Goal: Task Accomplishment & Management: Manage account settings

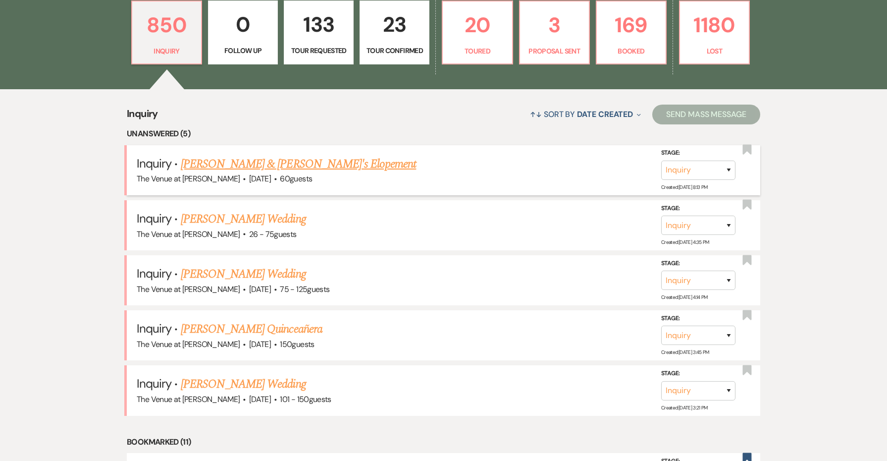
scroll to position [466, 0]
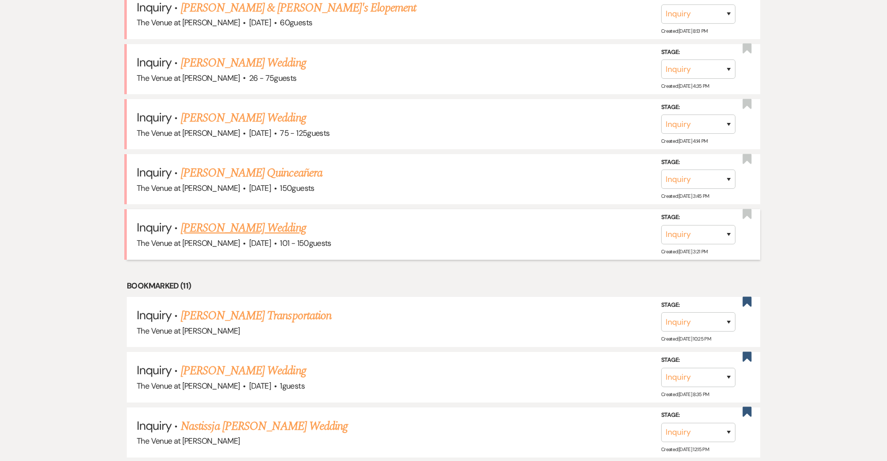
click at [258, 225] on link "[PERSON_NAME] Wedding" at bounding box center [243, 228] width 125 height 18
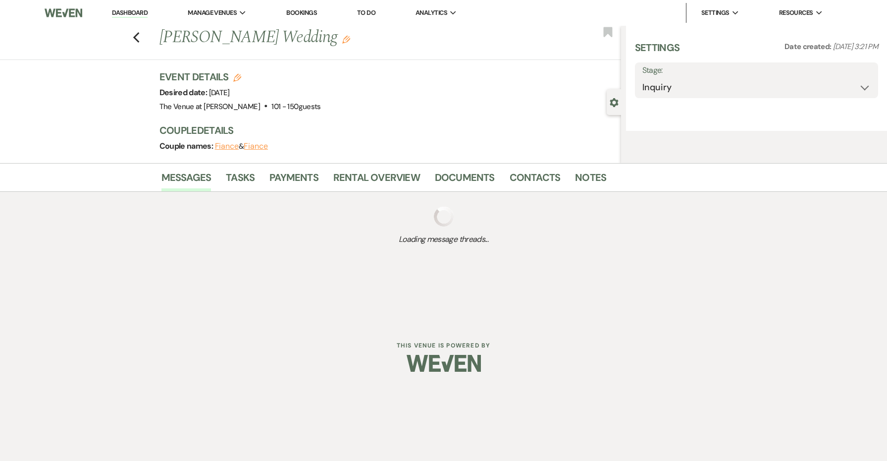
select select "2"
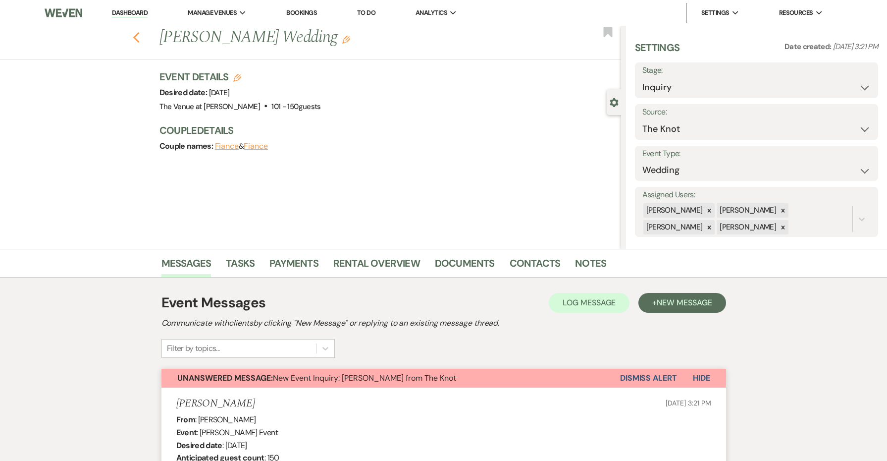
click at [135, 33] on icon "Previous" at bounding box center [136, 38] width 7 height 12
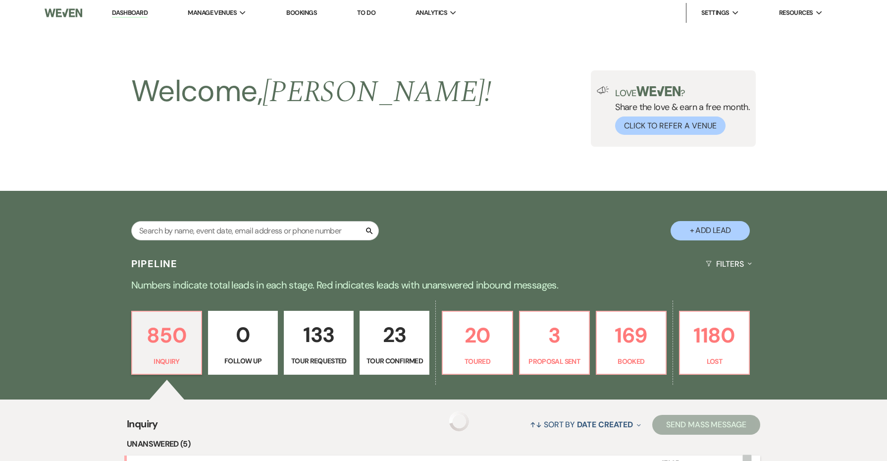
scroll to position [466, 0]
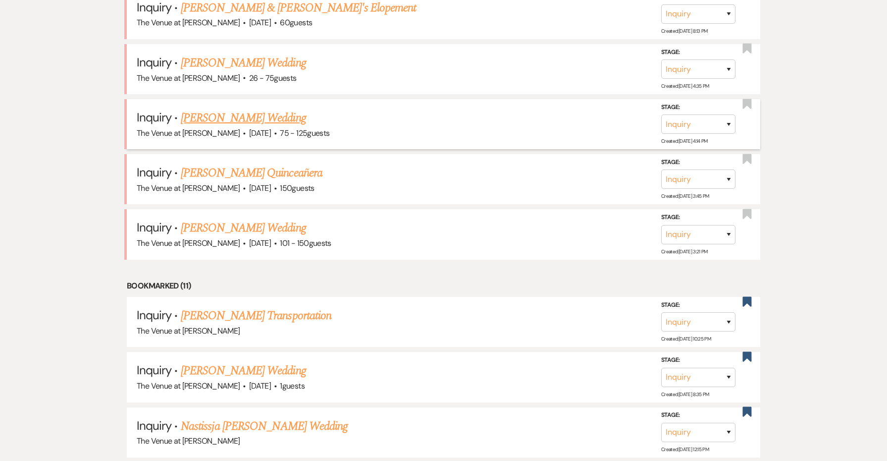
click at [241, 114] on link "[PERSON_NAME] Wedding" at bounding box center [243, 118] width 125 height 18
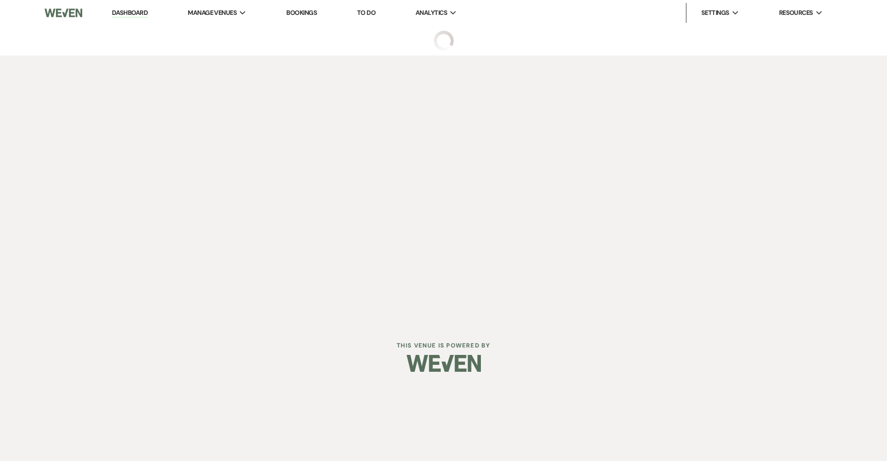
select select "3"
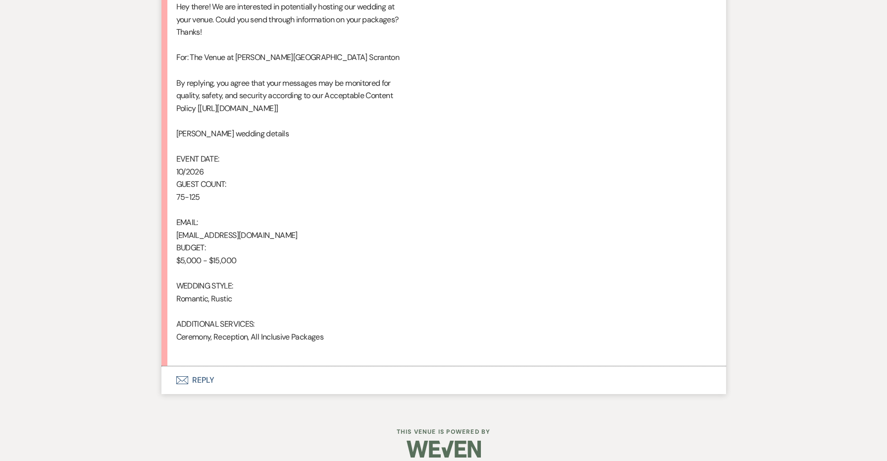
scroll to position [577, 0]
click at [204, 367] on button "Envelope Reply" at bounding box center [444, 381] width 565 height 28
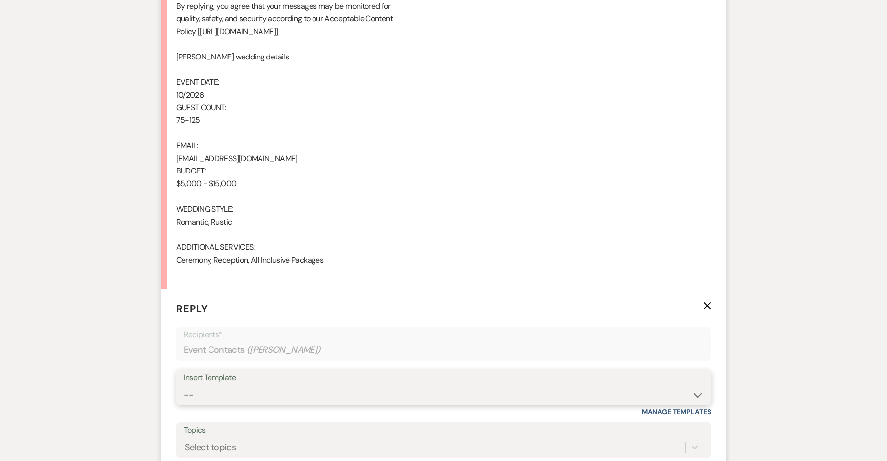
scroll to position [680, 0]
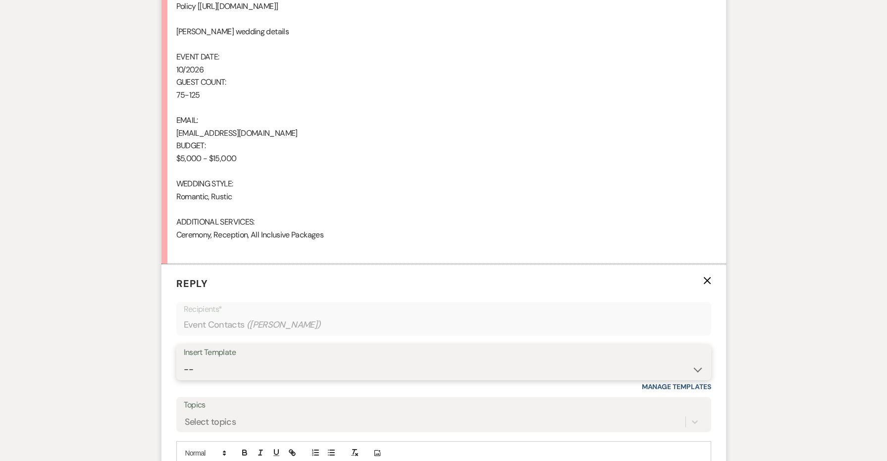
select select "4438"
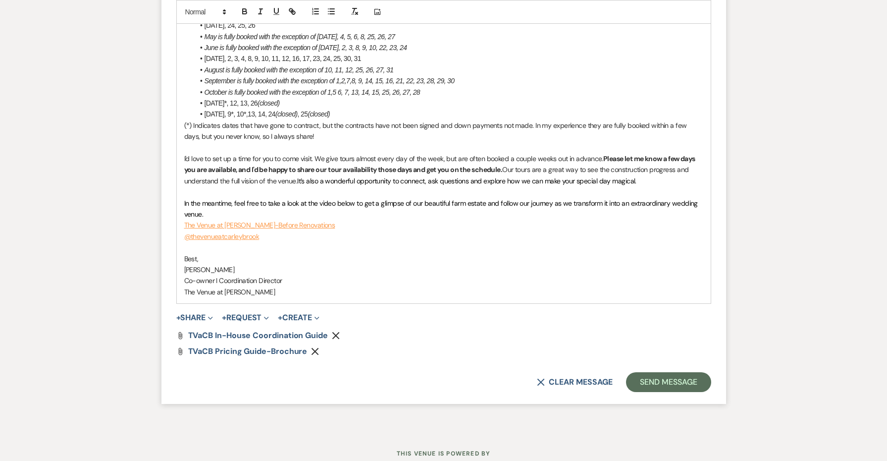
scroll to position [1364, 0]
click at [645, 373] on button "Send Message" at bounding box center [668, 383] width 85 height 20
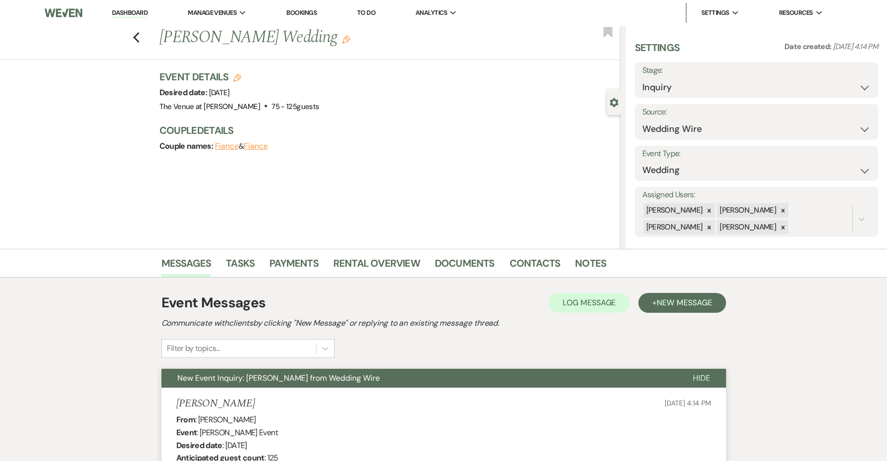
scroll to position [0, 0]
click at [134, 37] on icon "Previous" at bounding box center [136, 38] width 7 height 12
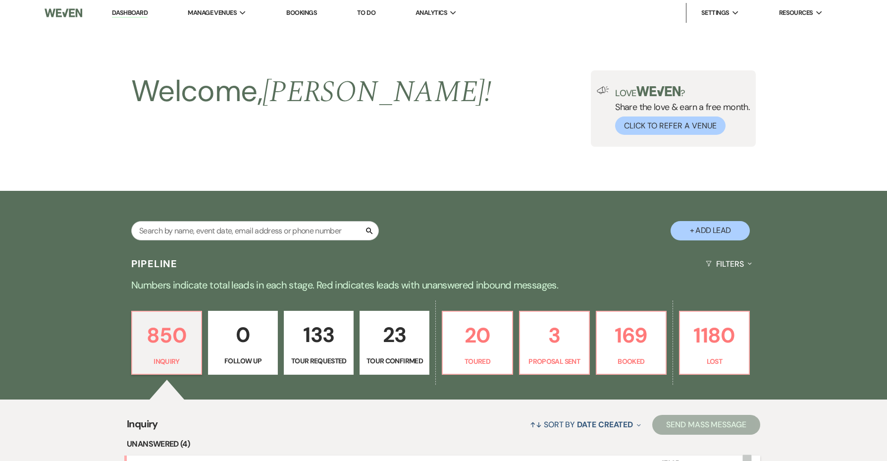
scroll to position [466, 0]
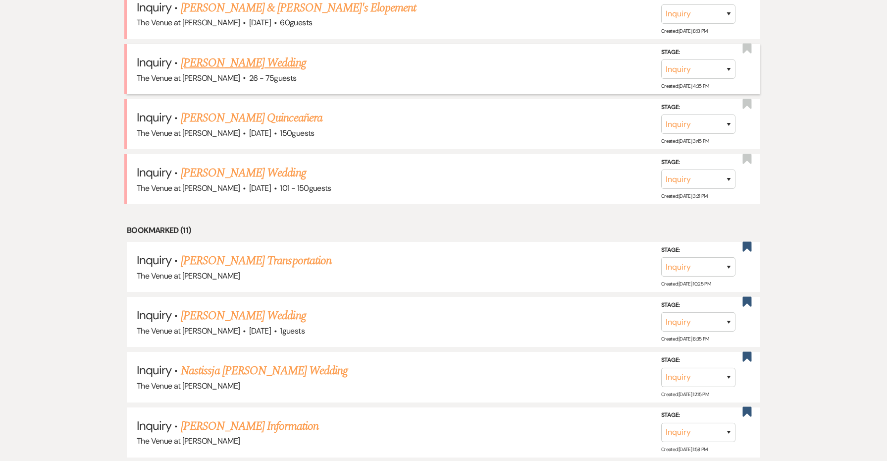
click at [208, 62] on link "[PERSON_NAME] Wedding" at bounding box center [243, 63] width 125 height 18
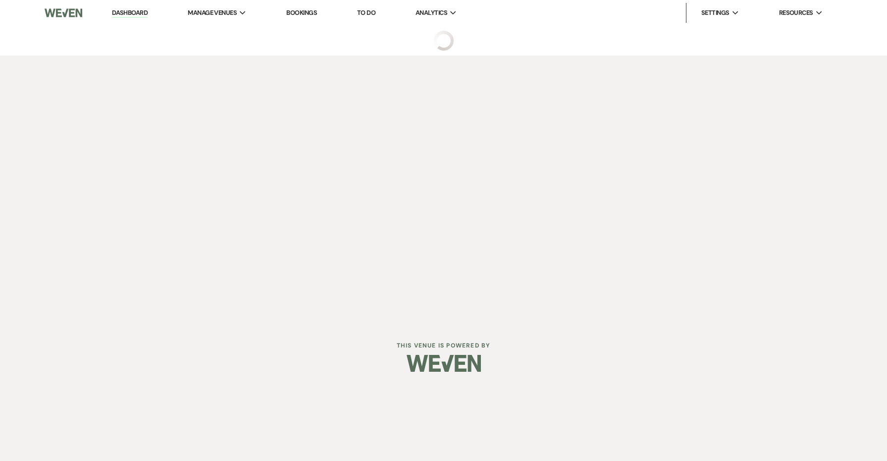
select select "4"
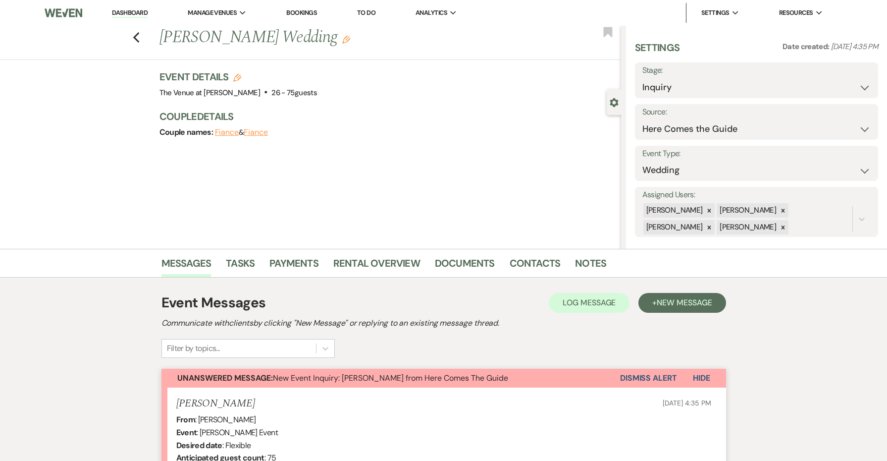
drag, startPoint x: 261, startPoint y: 399, endPoint x: 160, endPoint y: 399, distance: 101.1
copy h5 "[PERSON_NAME]"
click at [237, 76] on icon "Edit" at bounding box center [237, 78] width 8 height 8
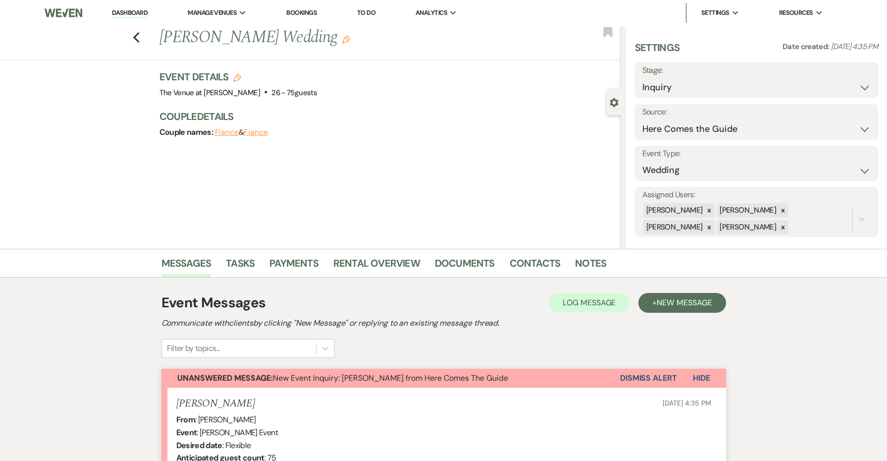
select select "762"
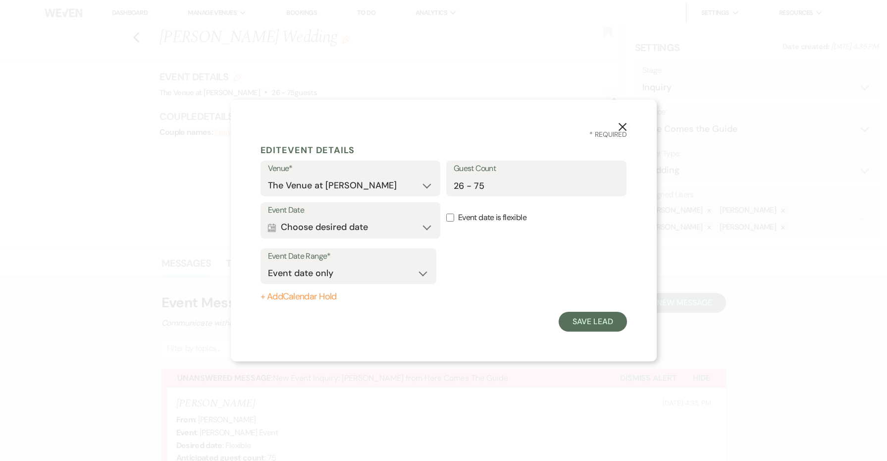
click at [390, 224] on button "Calendar Choose desired date Expand" at bounding box center [350, 228] width 165 height 20
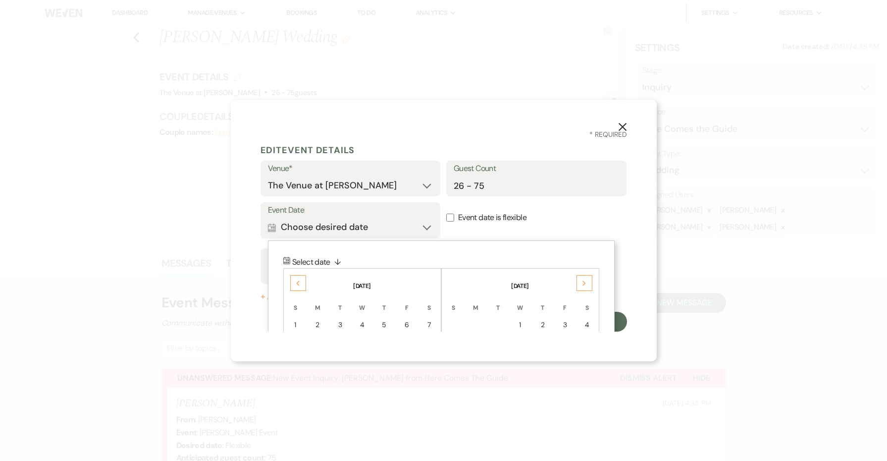
scroll to position [5, 0]
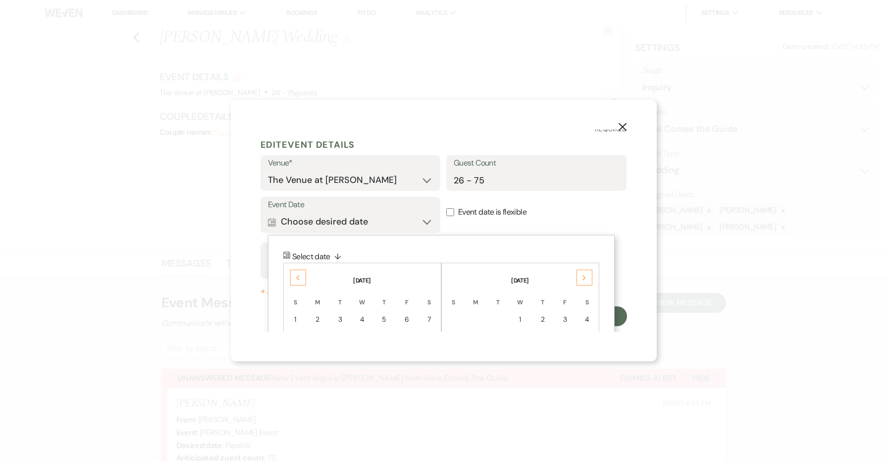
click at [292, 276] on div "Previous" at bounding box center [298, 278] width 16 height 16
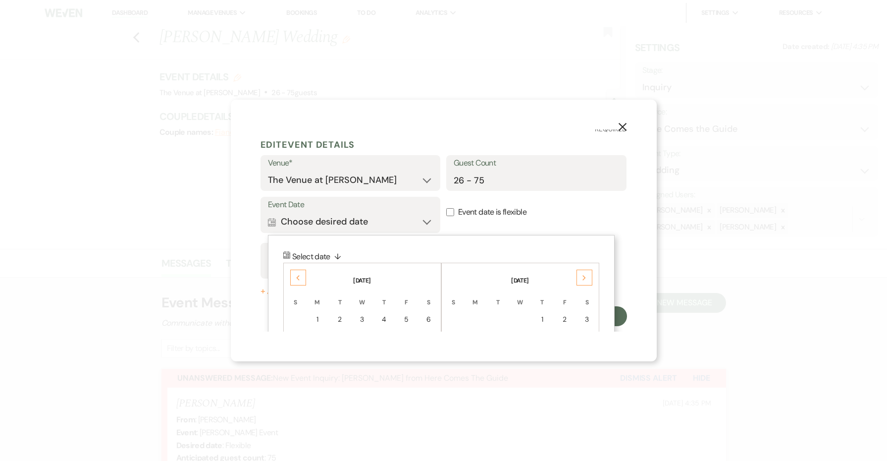
click at [292, 276] on div "Previous" at bounding box center [298, 278] width 16 height 16
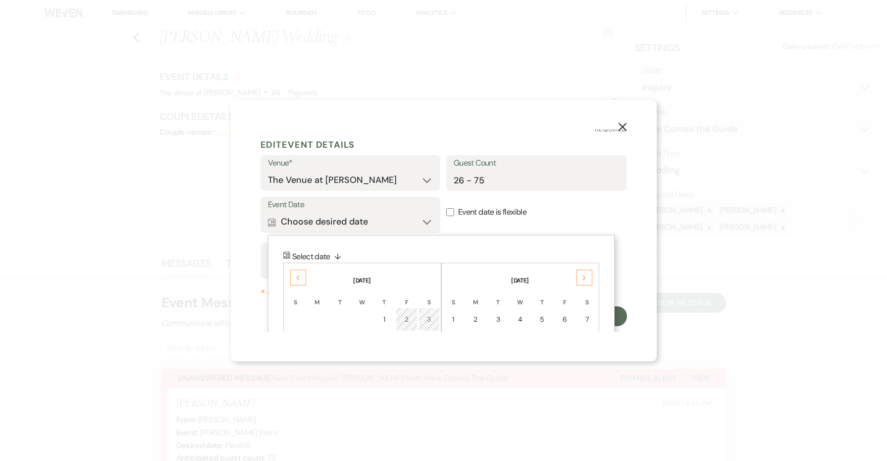
click at [292, 276] on div "Previous" at bounding box center [298, 278] width 16 height 16
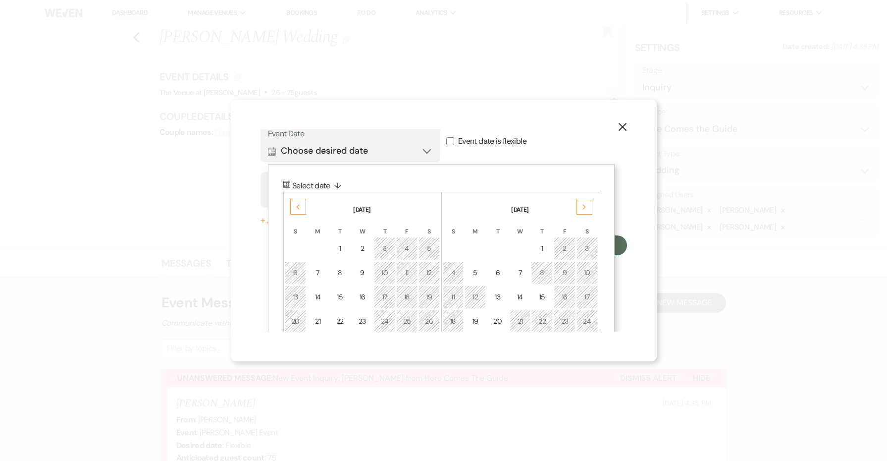
scroll to position [82, 0]
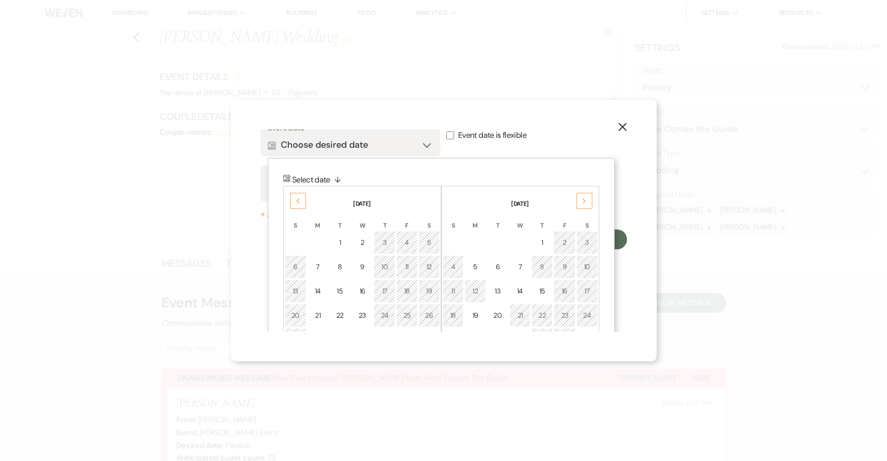
click at [428, 263] on div "12" at bounding box center [429, 267] width 8 height 10
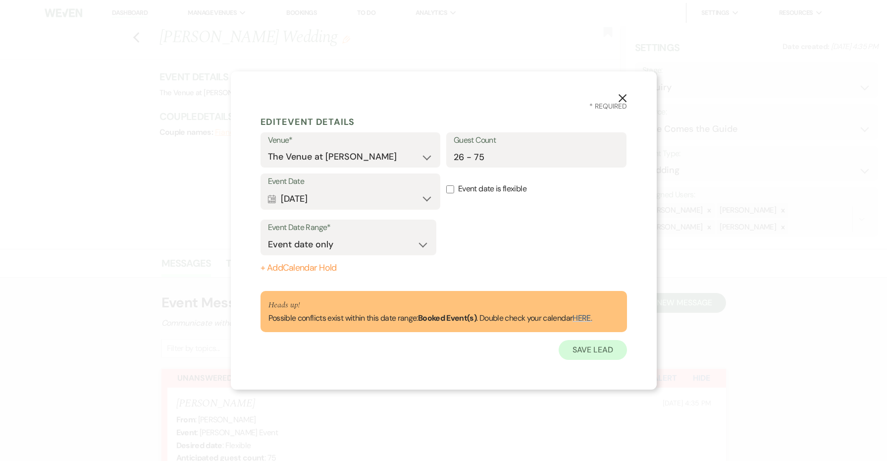
click at [598, 350] on button "Save Lead" at bounding box center [593, 350] width 68 height 20
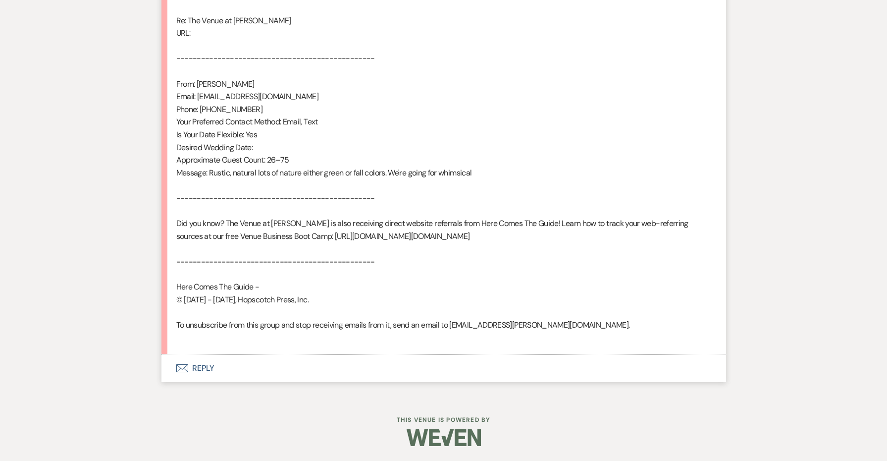
click at [200, 366] on button "Envelope Reply" at bounding box center [444, 368] width 565 height 28
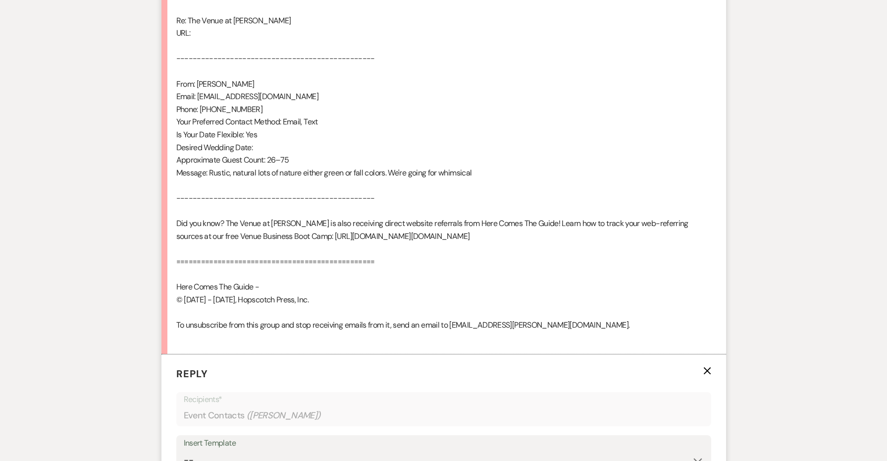
scroll to position [847, 0]
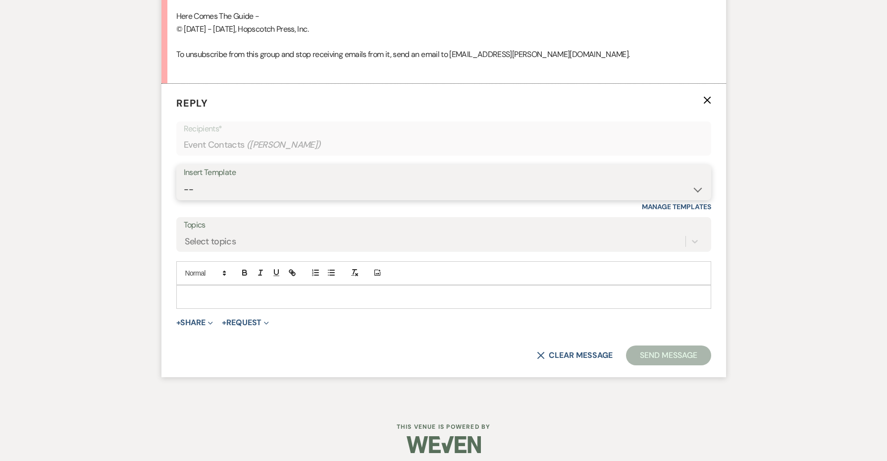
select select "4690"
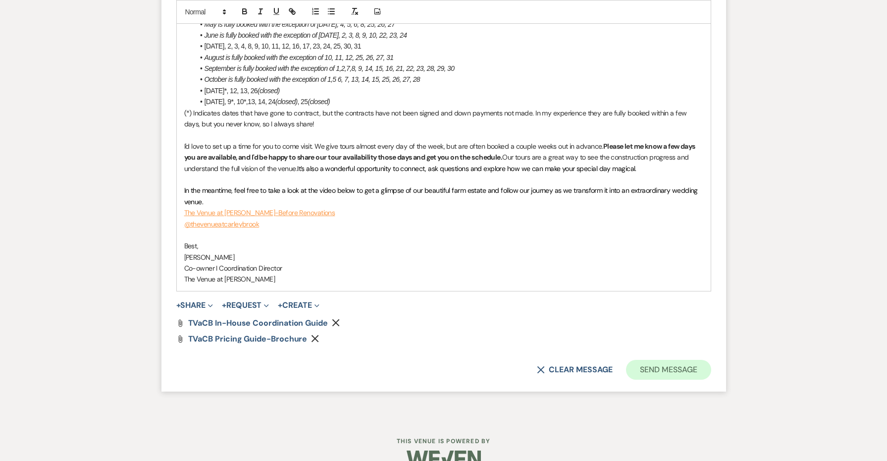
scroll to position [1375, 0]
click at [666, 360] on button "Send Message" at bounding box center [668, 370] width 85 height 20
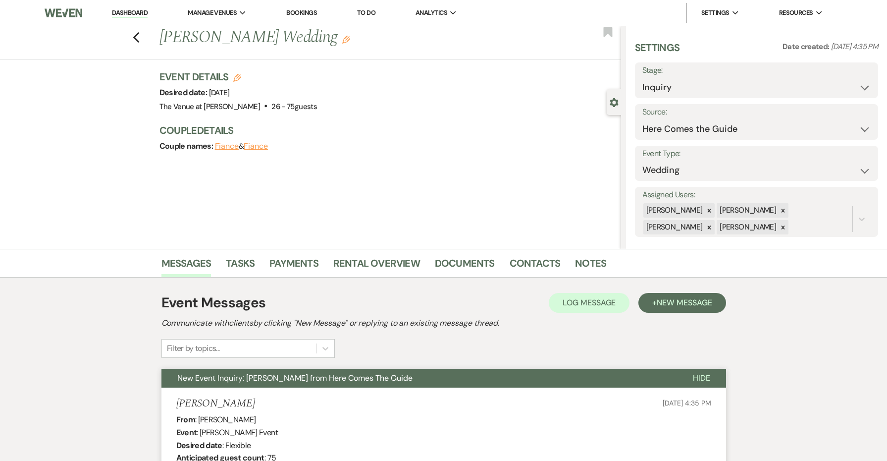
scroll to position [0, 0]
click at [139, 34] on use "button" at bounding box center [136, 37] width 6 height 11
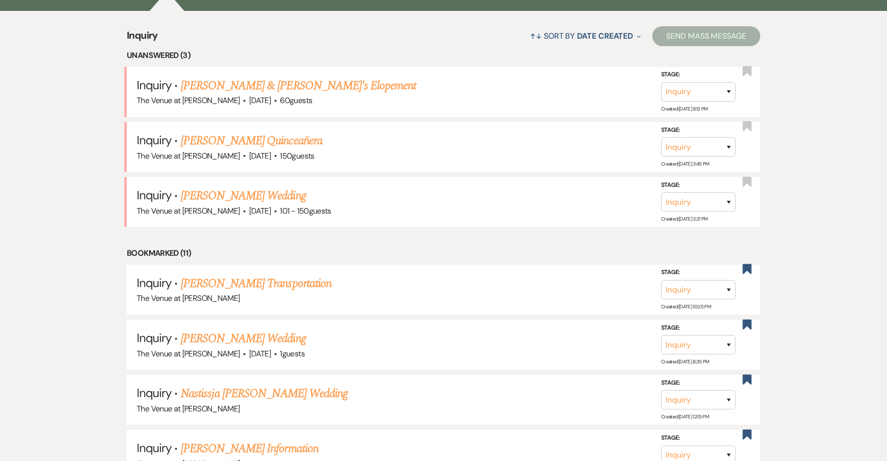
scroll to position [342, 0]
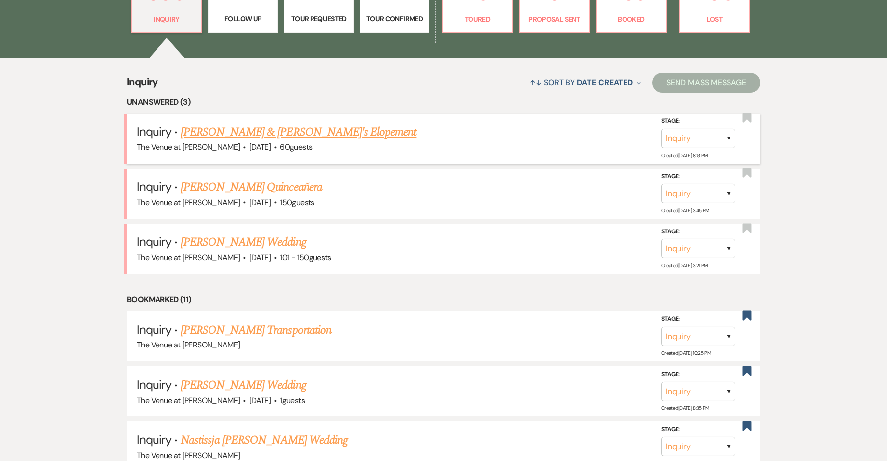
click at [221, 130] on link "[PERSON_NAME] & [PERSON_NAME]'s Elopement" at bounding box center [299, 132] width 236 height 18
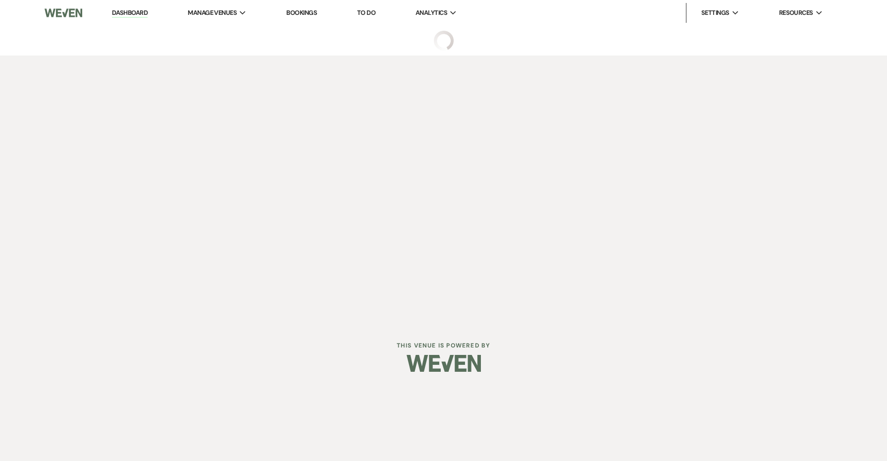
select select "5"
select select "22"
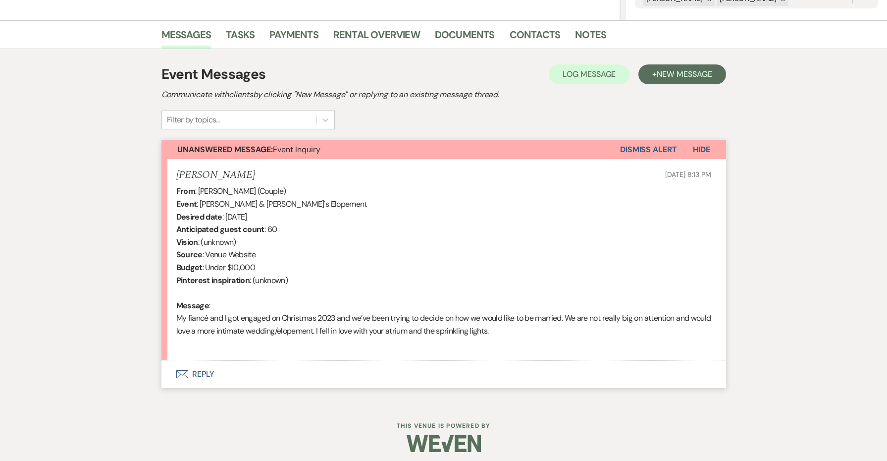
scroll to position [228, 0]
click at [193, 366] on button "Envelope Reply" at bounding box center [444, 374] width 565 height 28
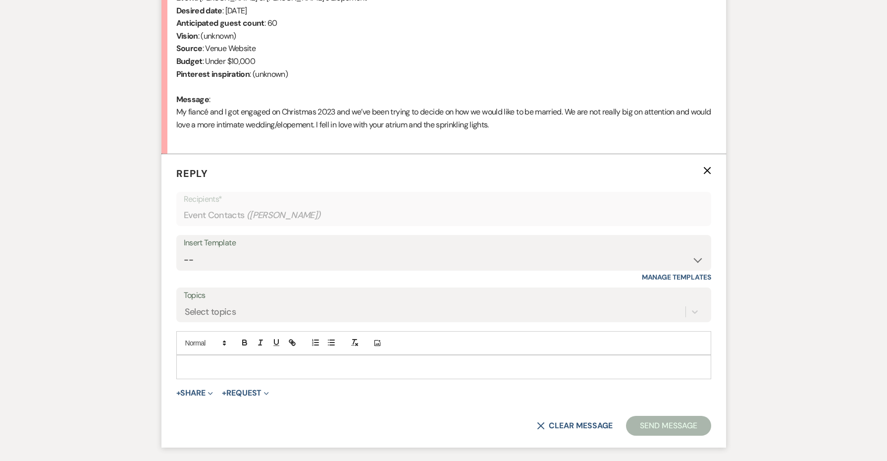
scroll to position [438, 0]
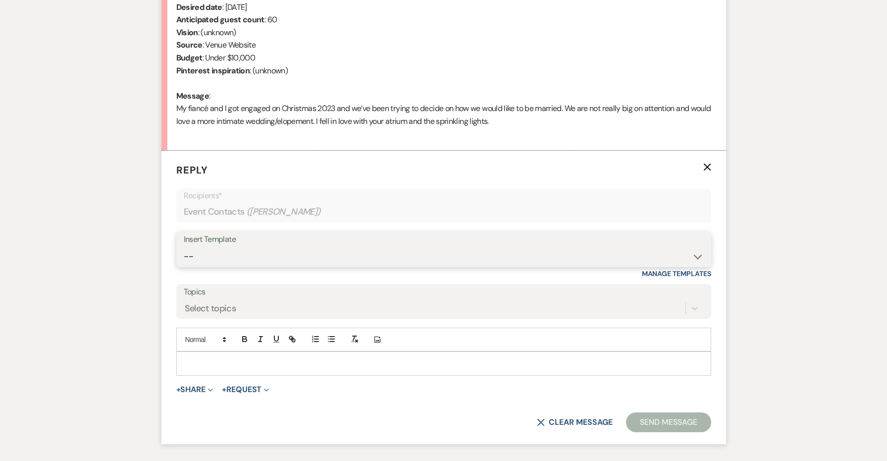
select select "4438"
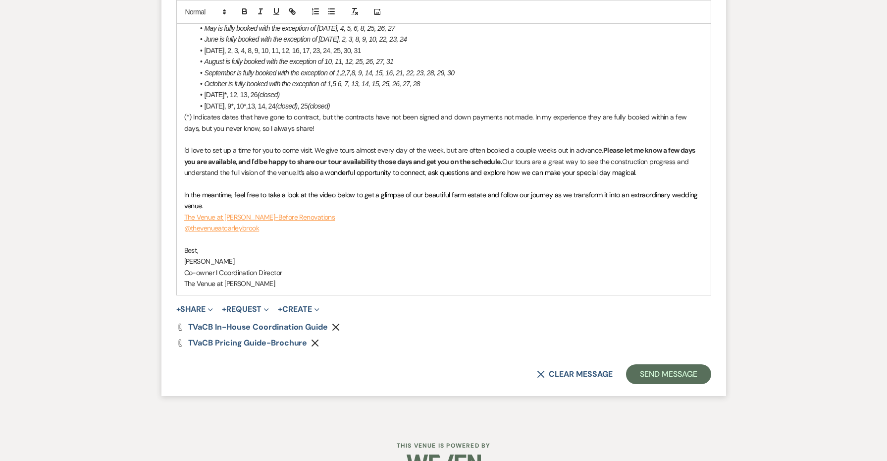
scroll to position [1017, 0]
click at [647, 365] on button "Send Message" at bounding box center [668, 375] width 85 height 20
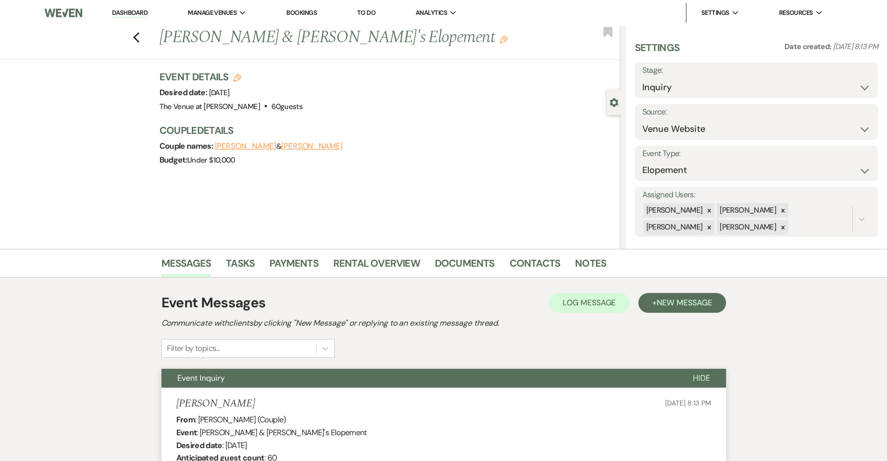
scroll to position [0, 0]
click at [135, 37] on use "button" at bounding box center [136, 37] width 6 height 11
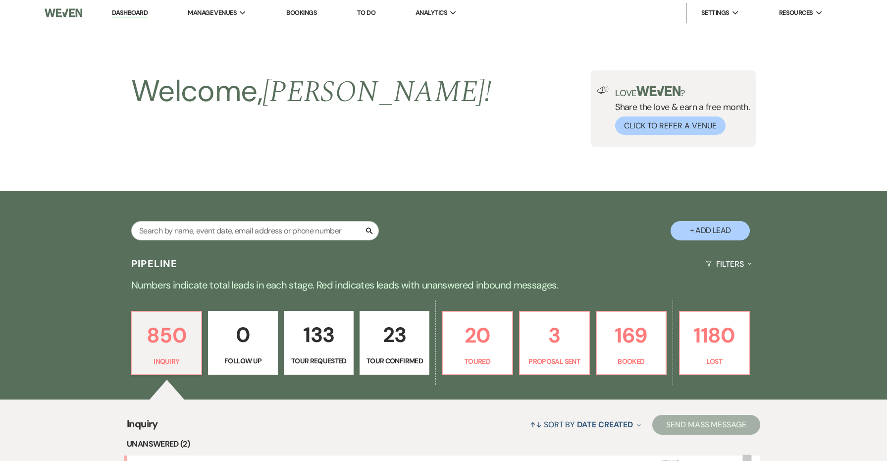
scroll to position [342, 0]
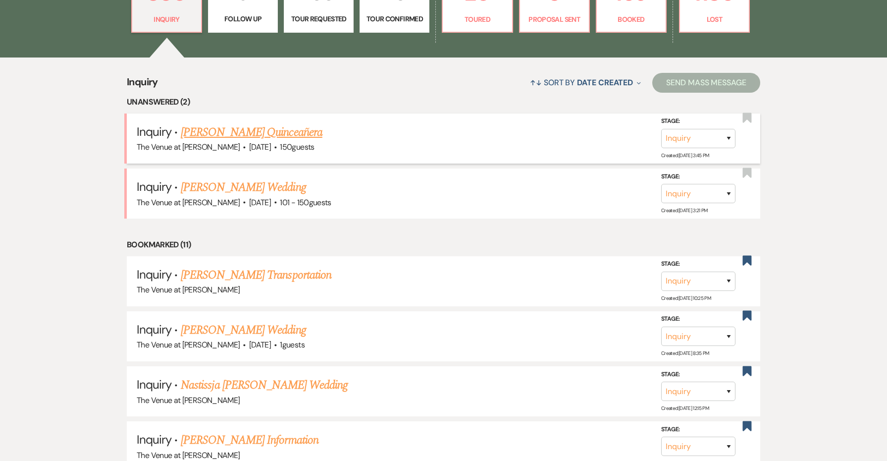
click at [230, 131] on link "[PERSON_NAME] Quinceañera" at bounding box center [252, 132] width 142 height 18
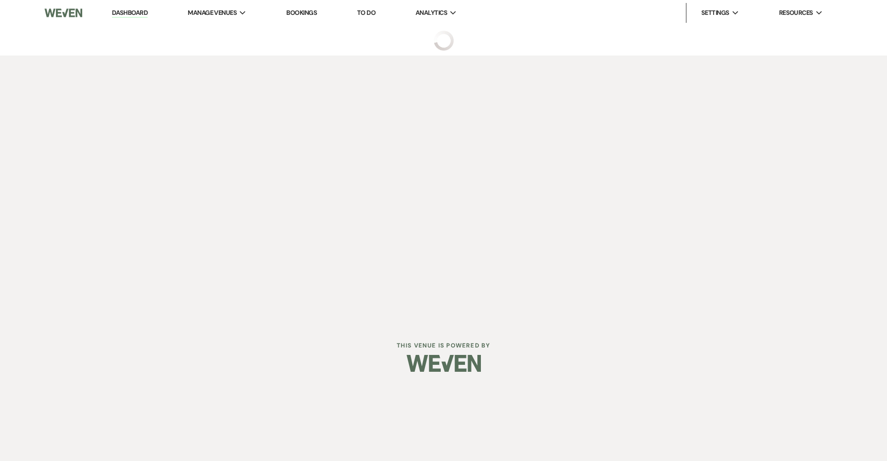
select select "5"
select select "15"
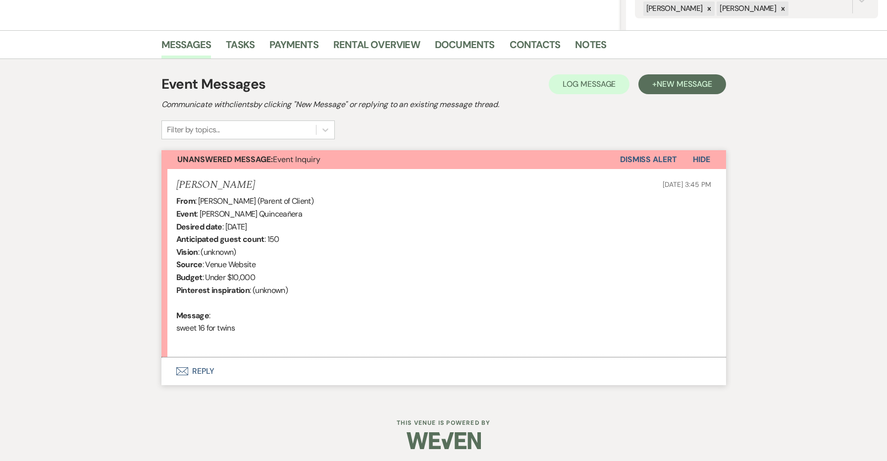
scroll to position [218, 0]
click at [212, 368] on button "Envelope Reply" at bounding box center [444, 372] width 565 height 28
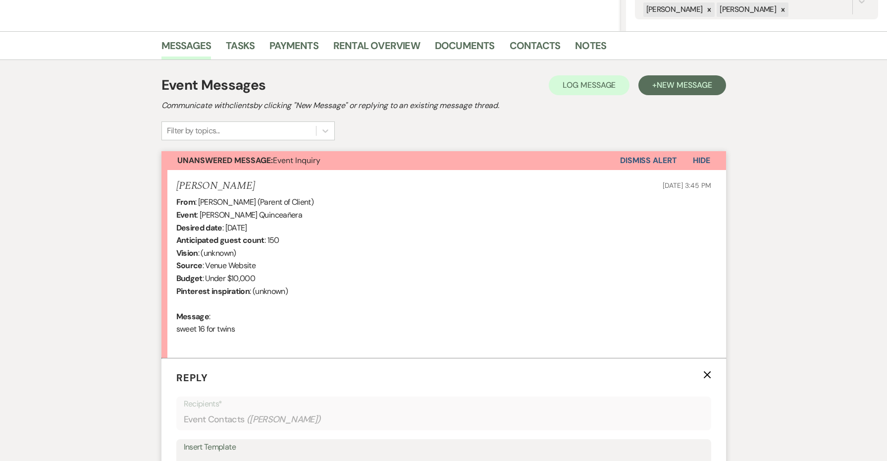
scroll to position [488, 0]
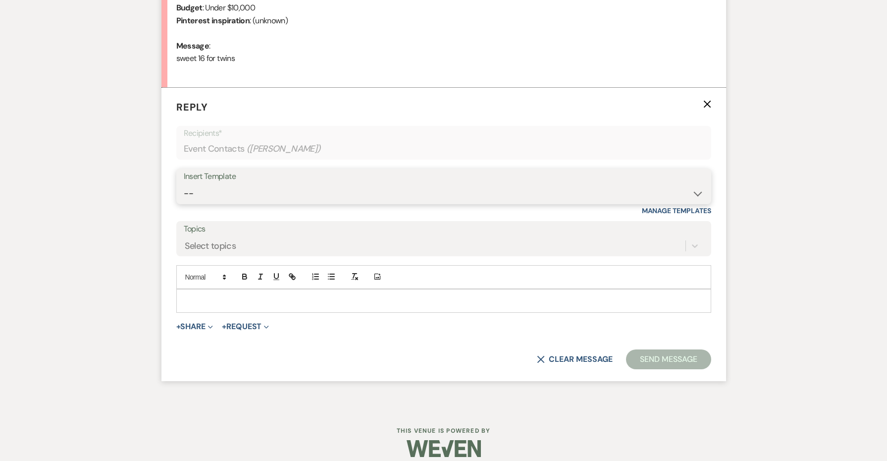
select select "4440"
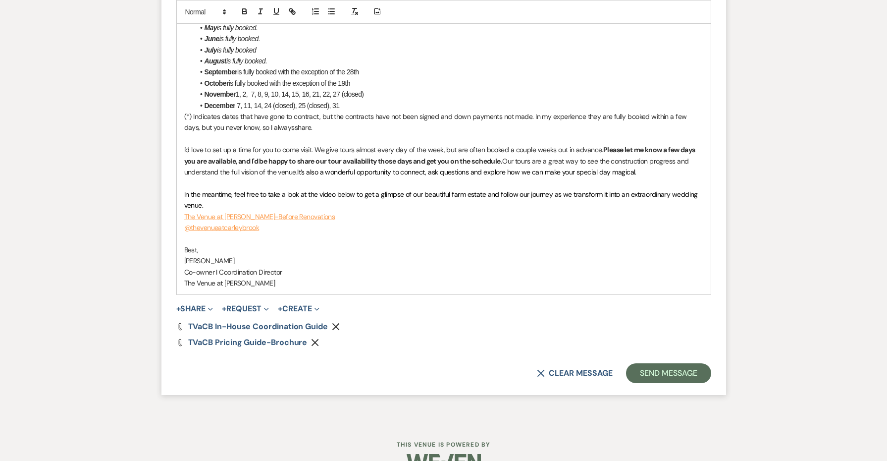
scroll to position [624, 0]
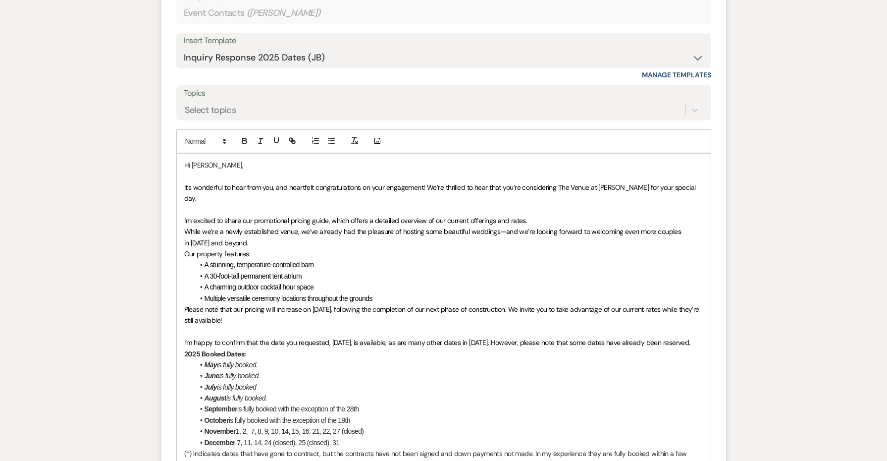
click at [413, 183] on span "It’s wonderful to hear from you, and heartfelt congratulations on your engageme…" at bounding box center [441, 193] width 514 height 20
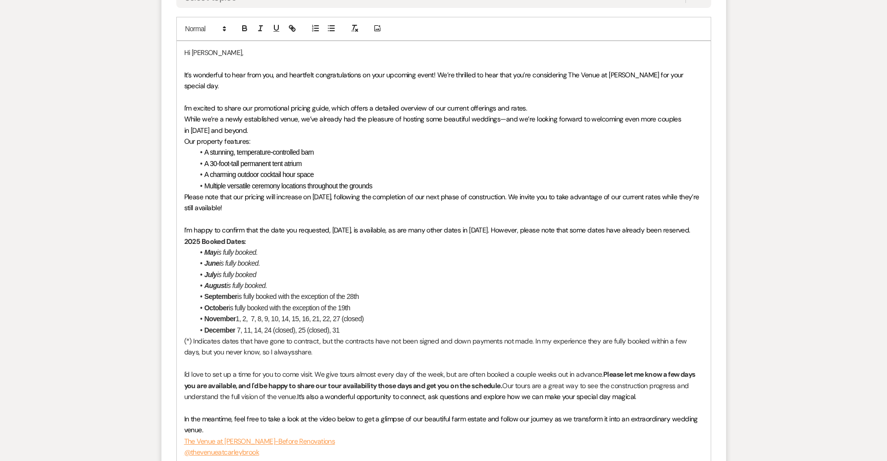
scroll to position [738, 0]
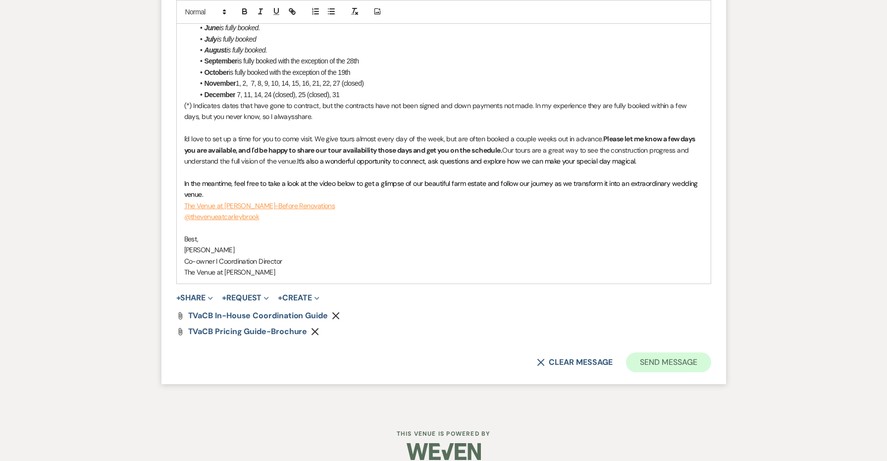
click at [643, 352] on button "Send Message" at bounding box center [668, 362] width 85 height 20
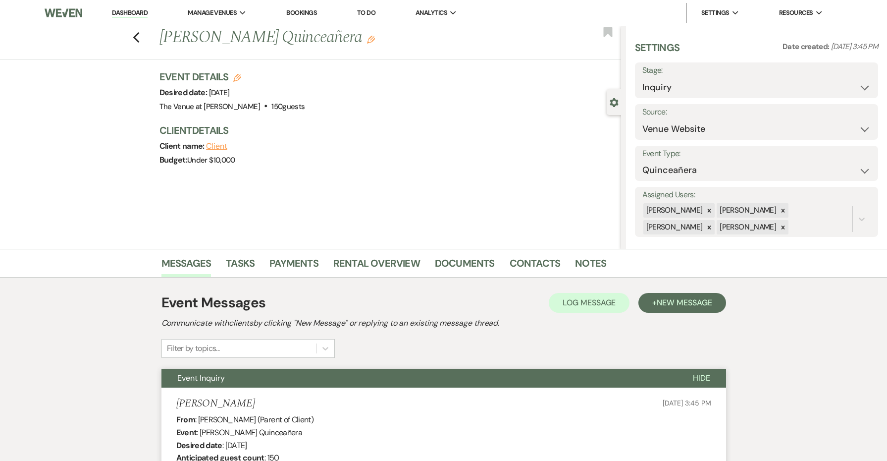
scroll to position [0, 0]
click at [135, 37] on use "button" at bounding box center [136, 37] width 6 height 11
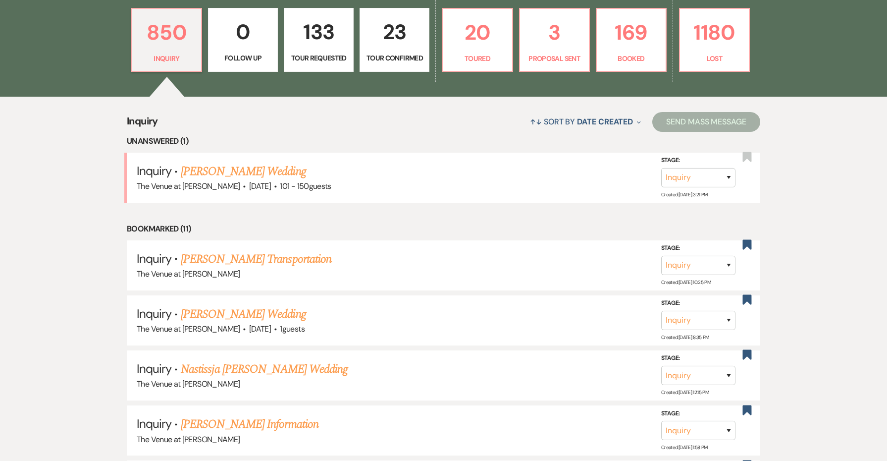
scroll to position [198, 0]
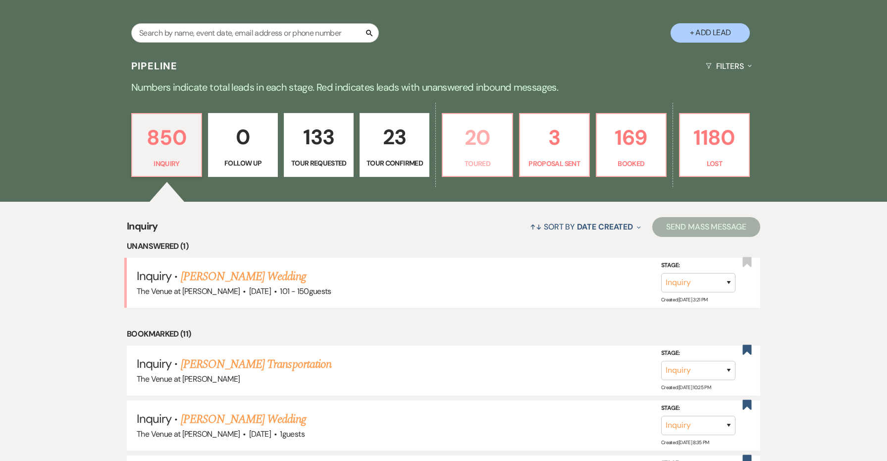
click at [459, 147] on p "20" at bounding box center [477, 137] width 57 height 33
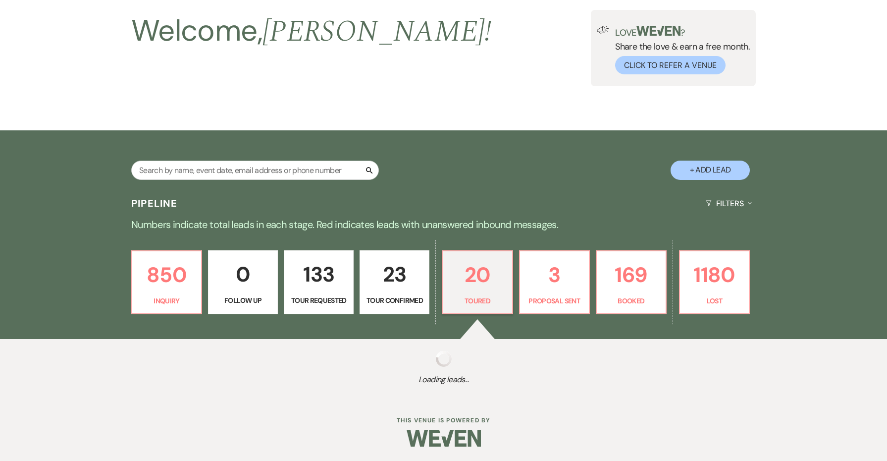
select select "5"
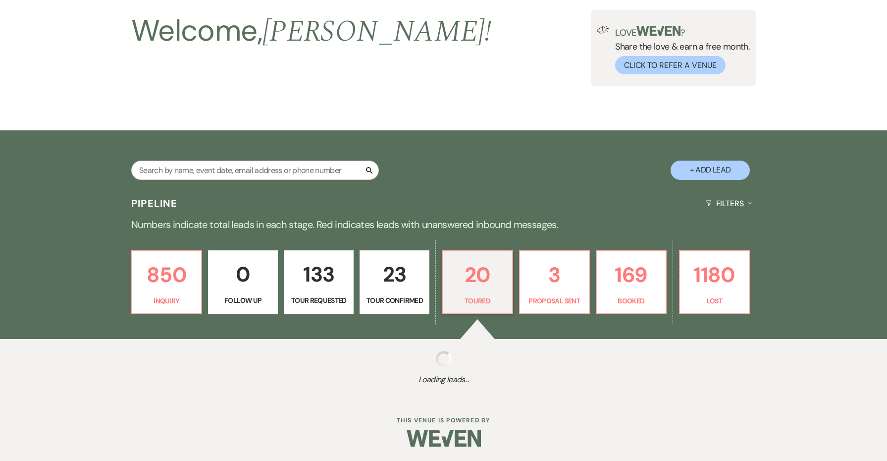
select select "5"
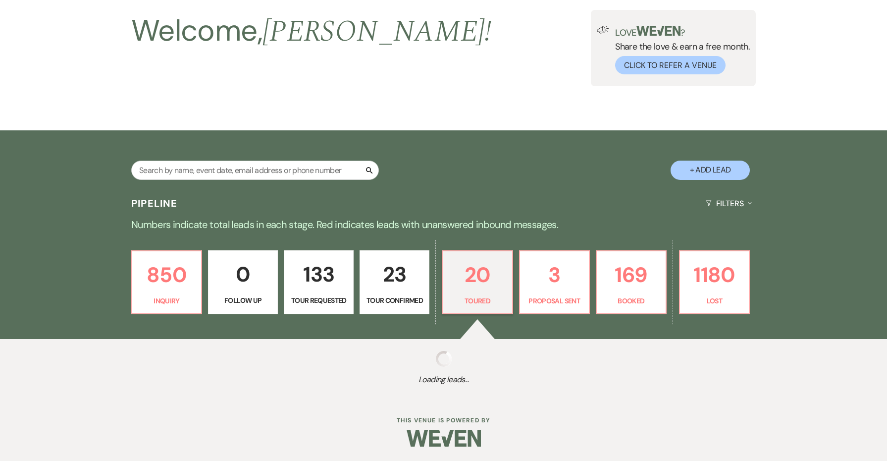
select select "5"
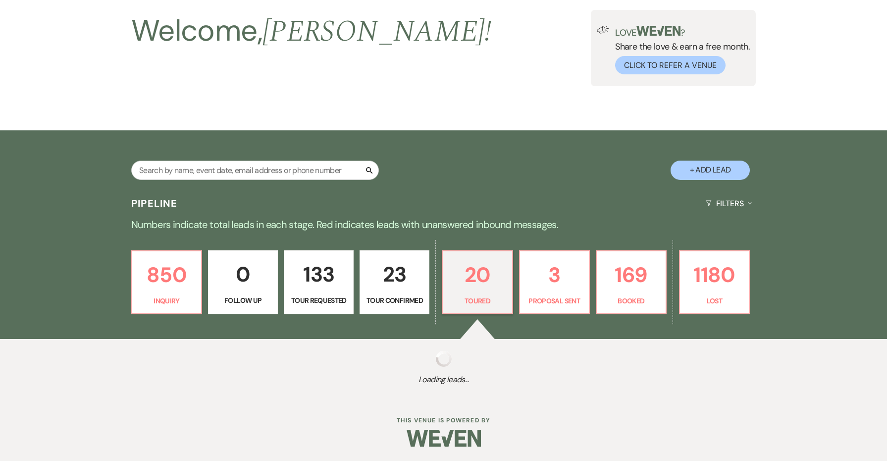
select select "5"
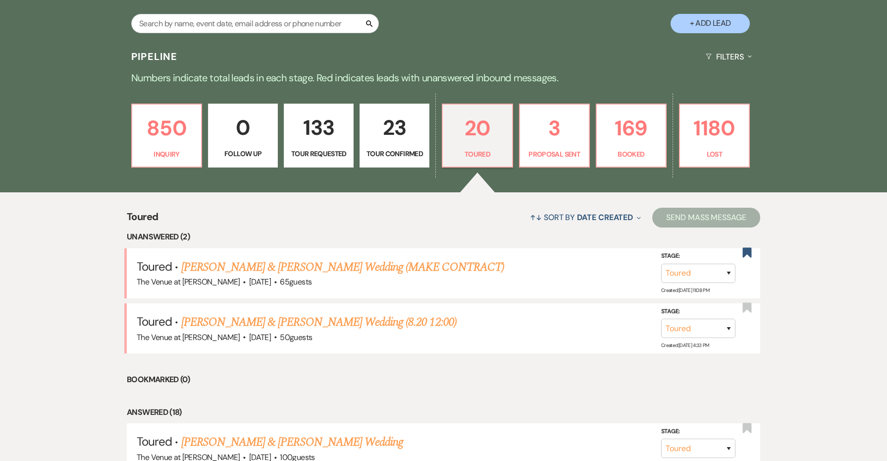
scroll to position [223, 0]
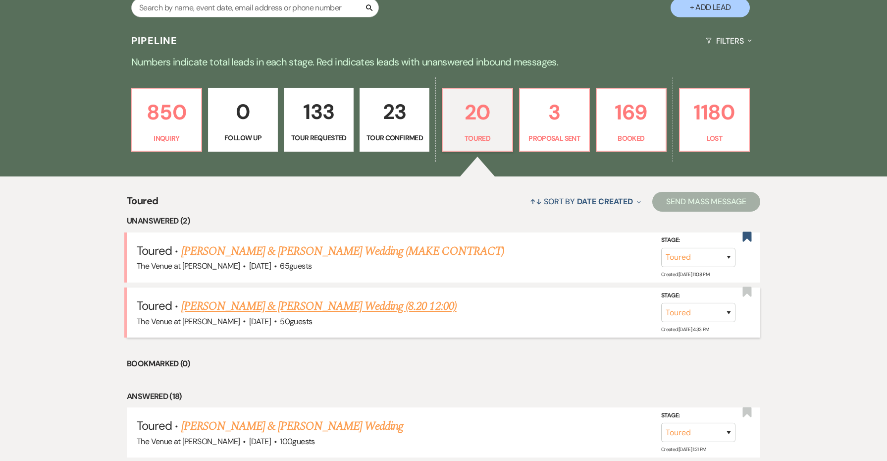
click at [381, 305] on link "[PERSON_NAME] & [PERSON_NAME] Wedding (8.20 12:00)" at bounding box center [319, 306] width 276 height 18
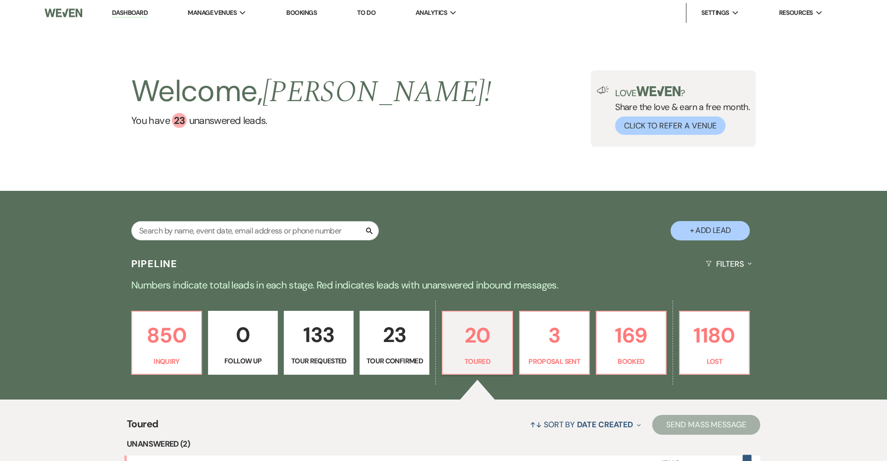
select select "5"
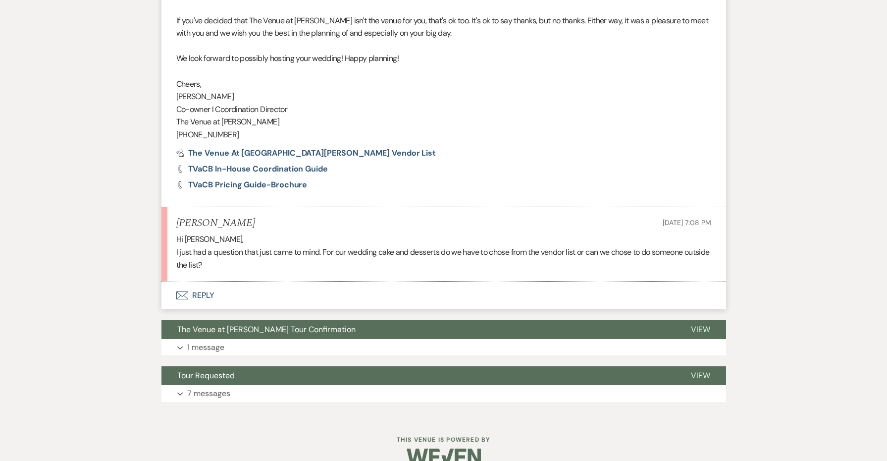
scroll to position [1042, 0]
click at [207, 282] on button "Envelope Reply" at bounding box center [444, 296] width 565 height 28
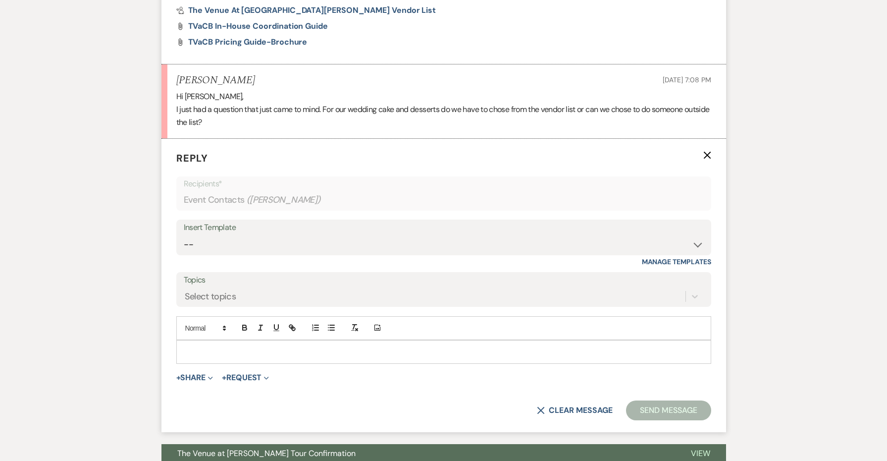
scroll to position [1221, 0]
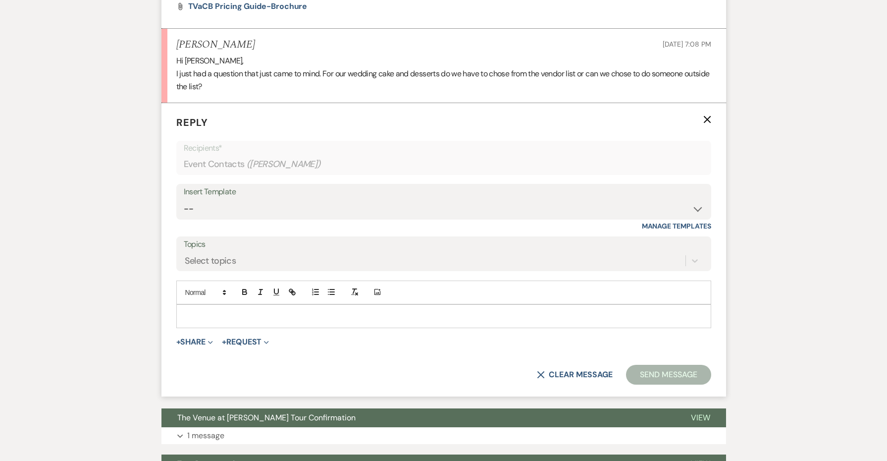
click at [211, 311] on p at bounding box center [443, 316] width 519 height 11
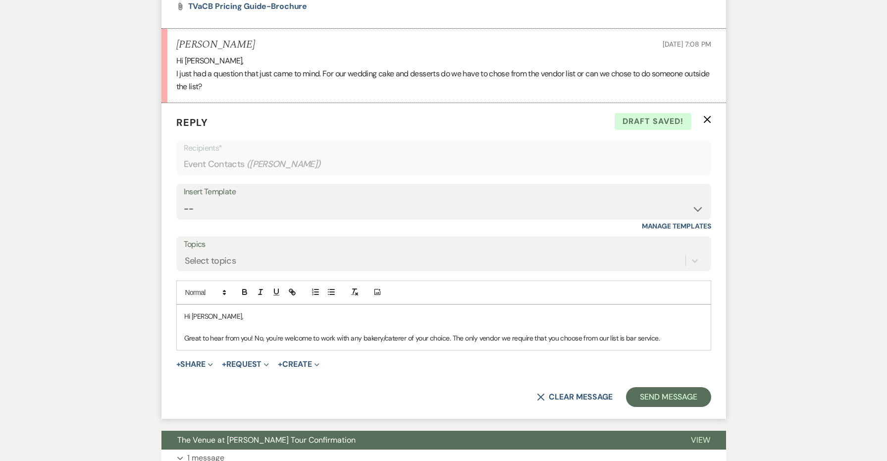
click at [608, 332] on p "Great to hear from you! No, you're welcome to work with any bakery/caterer of y…" at bounding box center [443, 337] width 519 height 11
click at [700, 332] on p "Great to hear from you! No, you're welcome to work with any bakery/caterer of y…" at bounding box center [443, 337] width 519 height 11
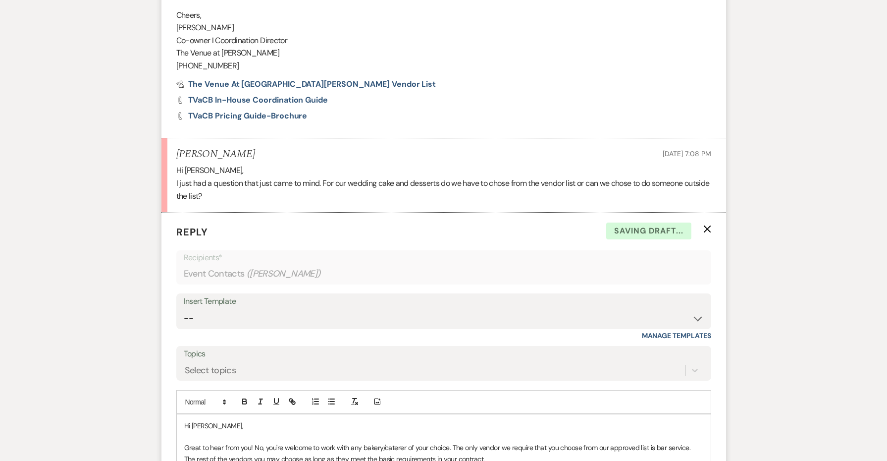
scroll to position [1048, 0]
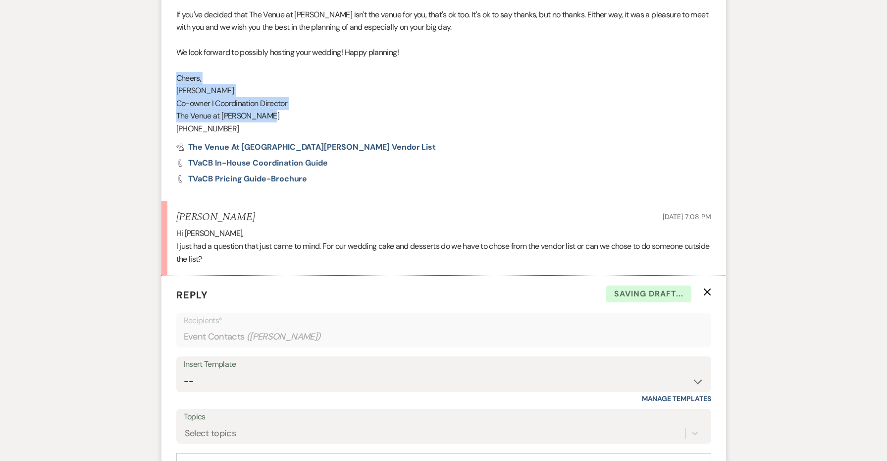
drag, startPoint x: 276, startPoint y: 101, endPoint x: 165, endPoint y: 63, distance: 116.1
copy div "Cheers, [PERSON_NAME] I Coordination Director The Venue at [PERSON_NAME]"
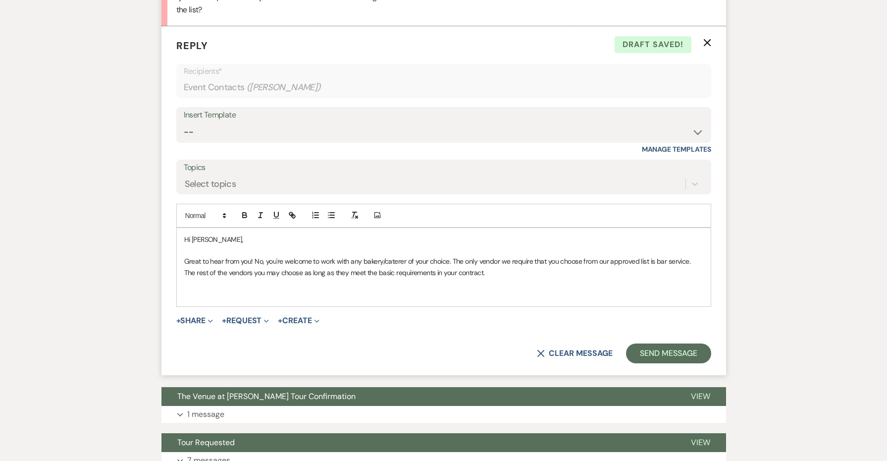
scroll to position [1333, 0]
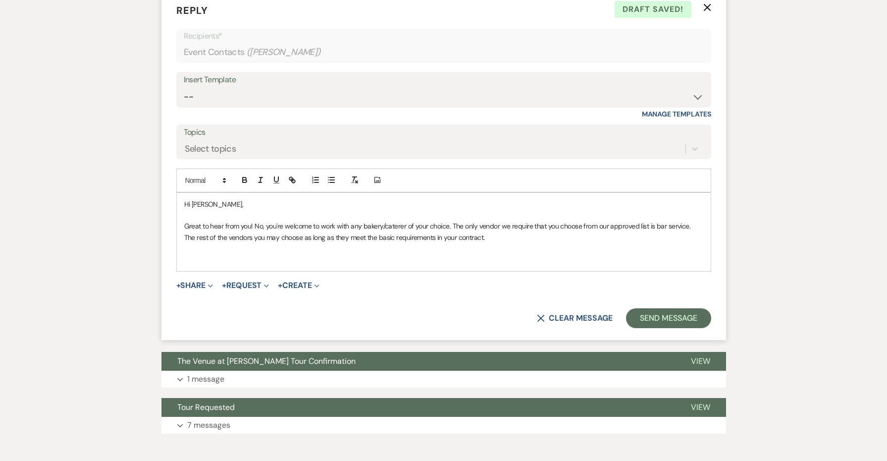
click at [222, 254] on p at bounding box center [443, 259] width 519 height 11
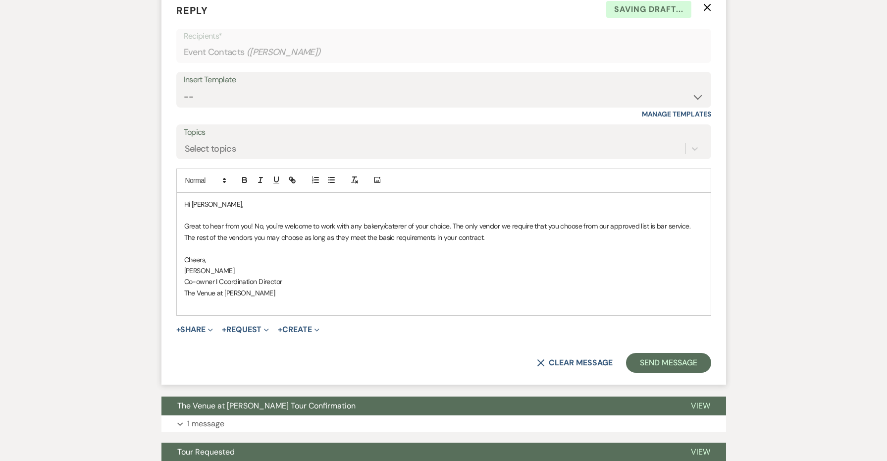
click at [188, 255] on span "Cheers," at bounding box center [195, 259] width 22 height 9
drag, startPoint x: 481, startPoint y: 221, endPoint x: 146, endPoint y: 204, distance: 335.4
copy p "Great to hear from you! No, you're welcome to work with any bakery/caterer of y…"
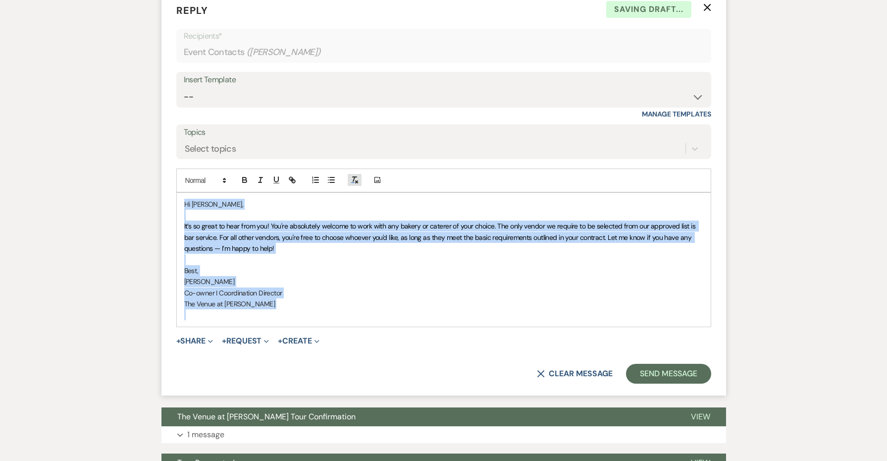
click at [357, 177] on line "button" at bounding box center [355, 177] width 4 height 0
click at [437, 265] on p "Best," at bounding box center [443, 270] width 519 height 11
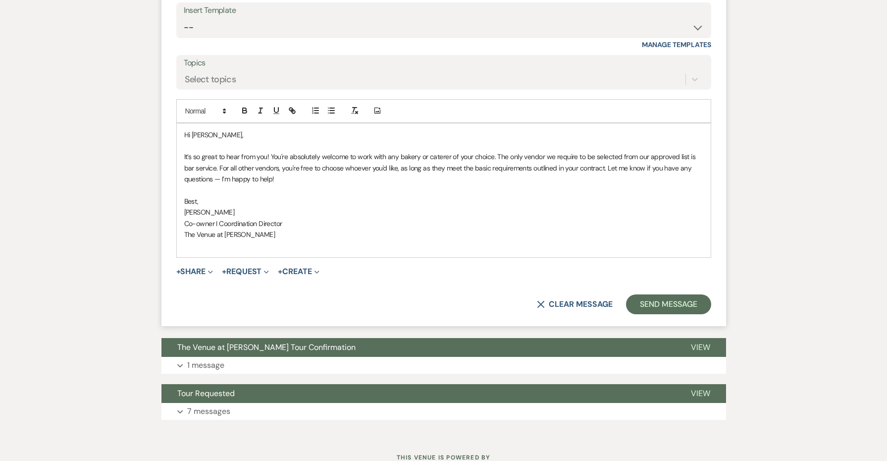
scroll to position [1404, 0]
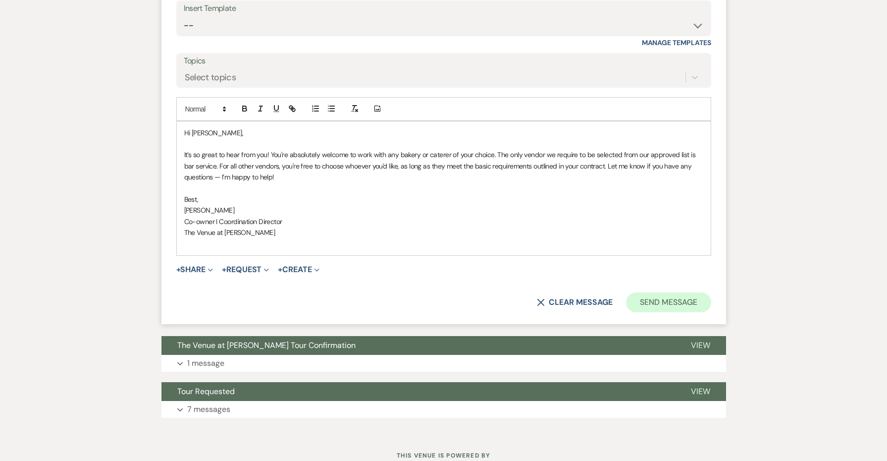
click at [643, 292] on button "Send Message" at bounding box center [668, 302] width 85 height 20
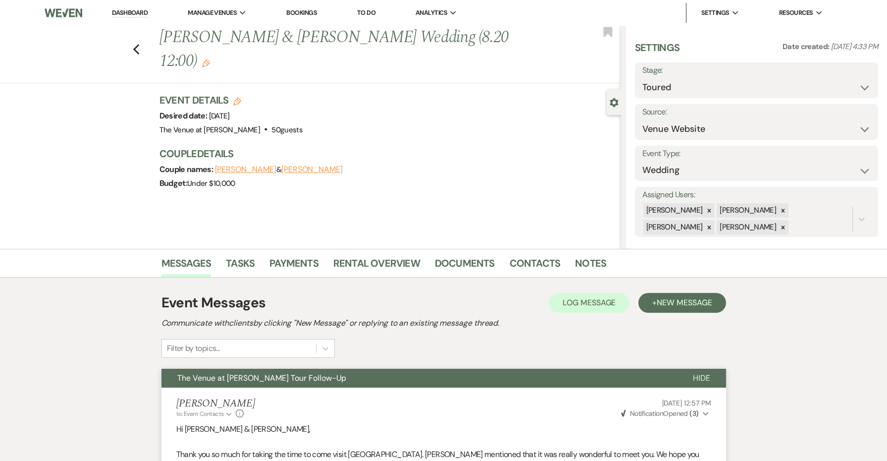
scroll to position [0, 0]
click at [137, 49] on icon "Previous" at bounding box center [136, 50] width 7 height 12
select select "5"
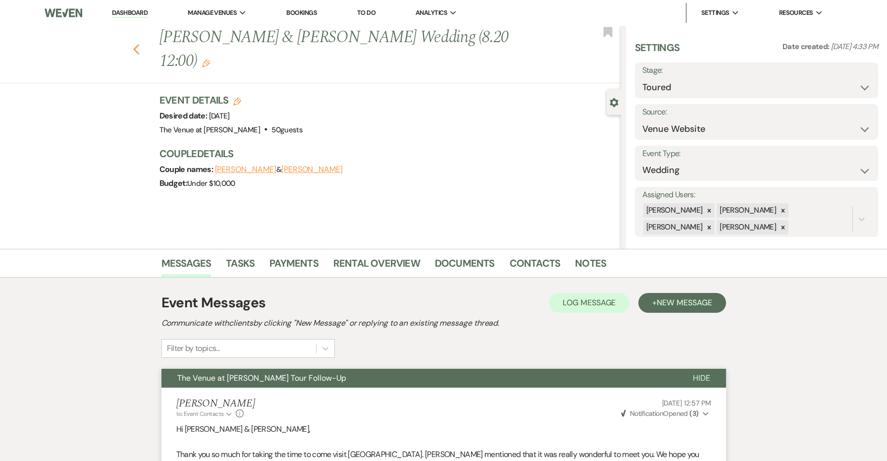
select select "5"
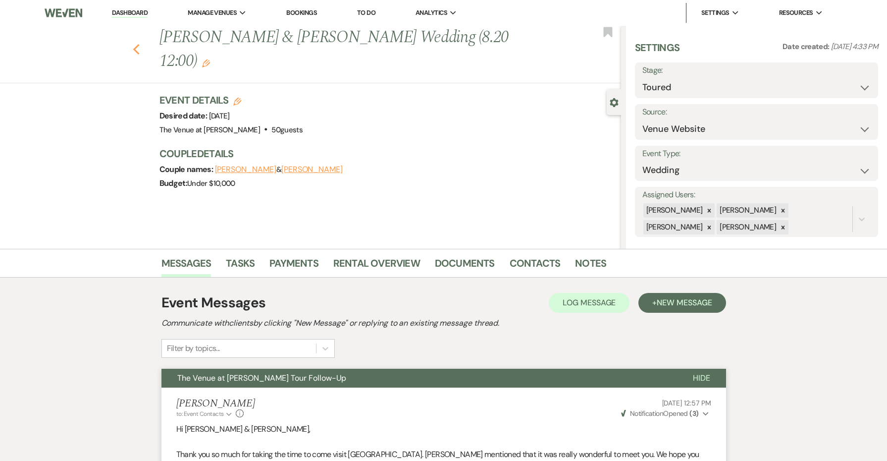
select select "5"
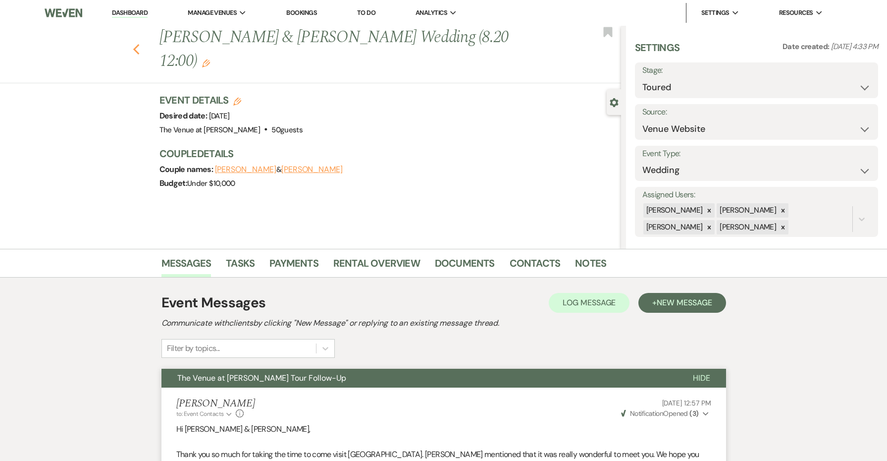
select select "5"
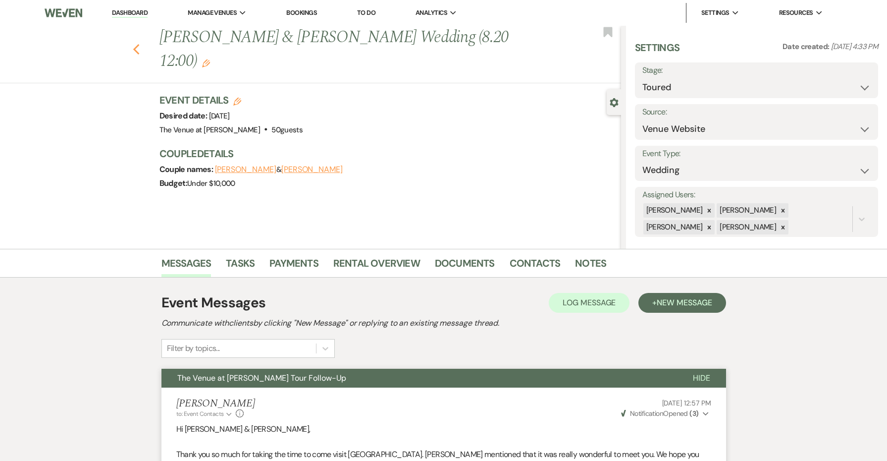
select select "5"
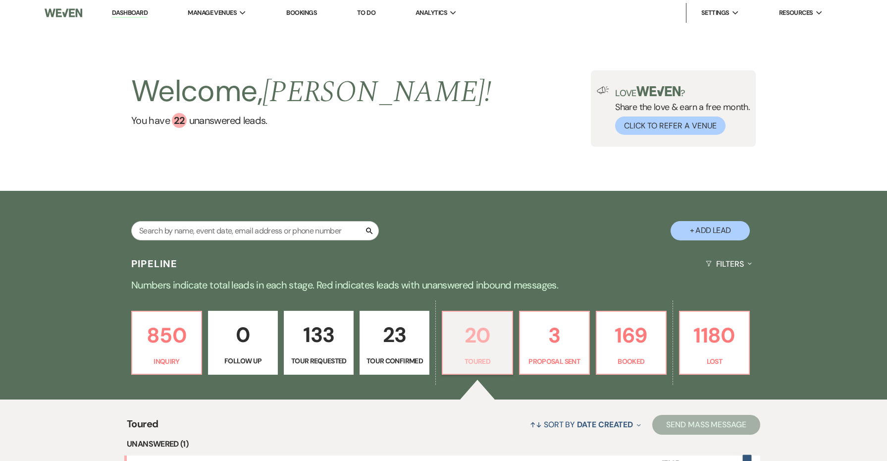
click at [481, 340] on p "20" at bounding box center [477, 335] width 57 height 33
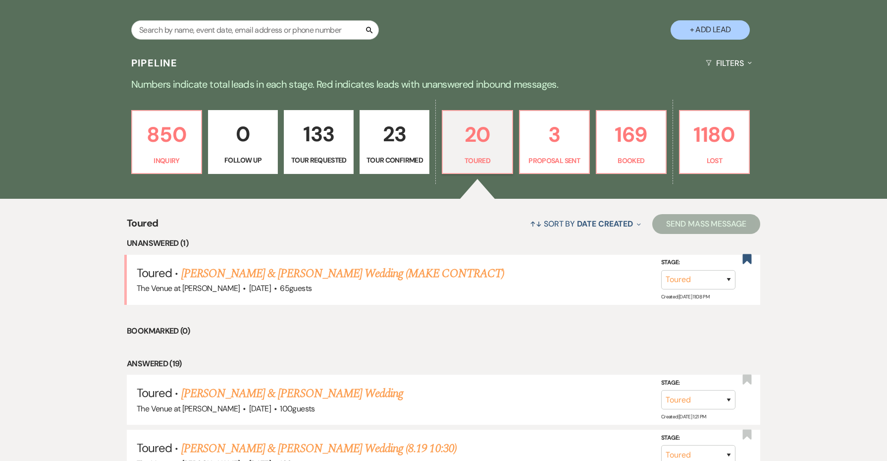
scroll to position [201, 0]
click at [396, 147] on p "23" at bounding box center [394, 133] width 57 height 33
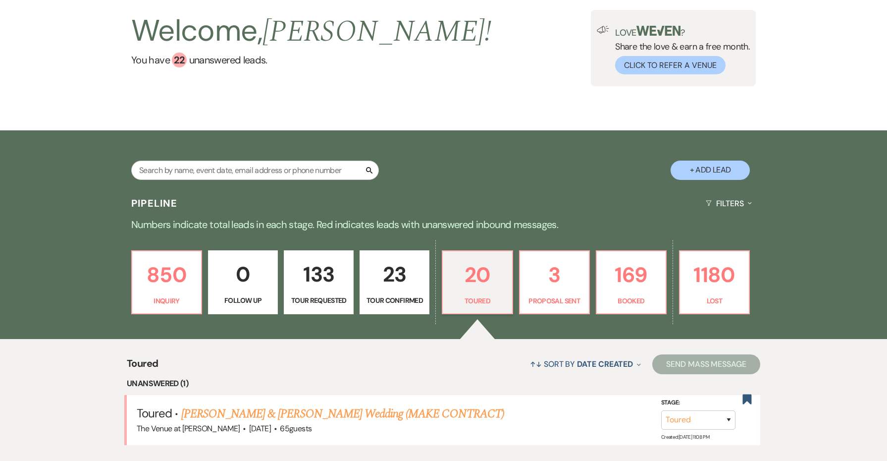
select select "4"
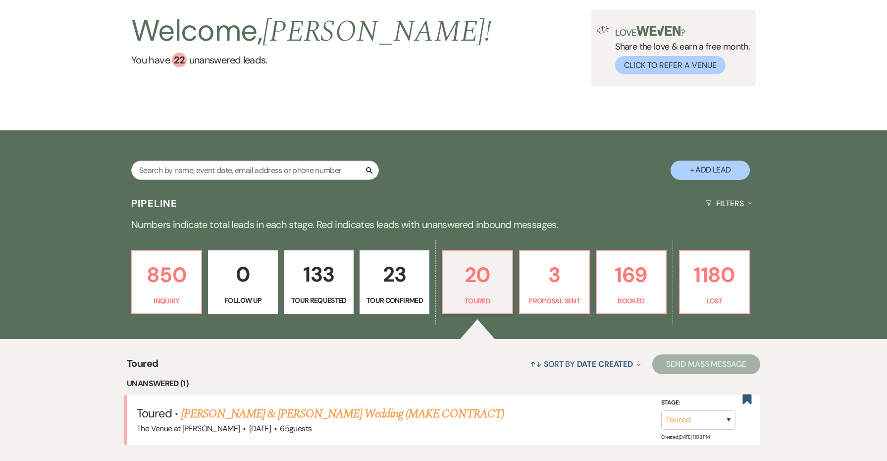
select select "4"
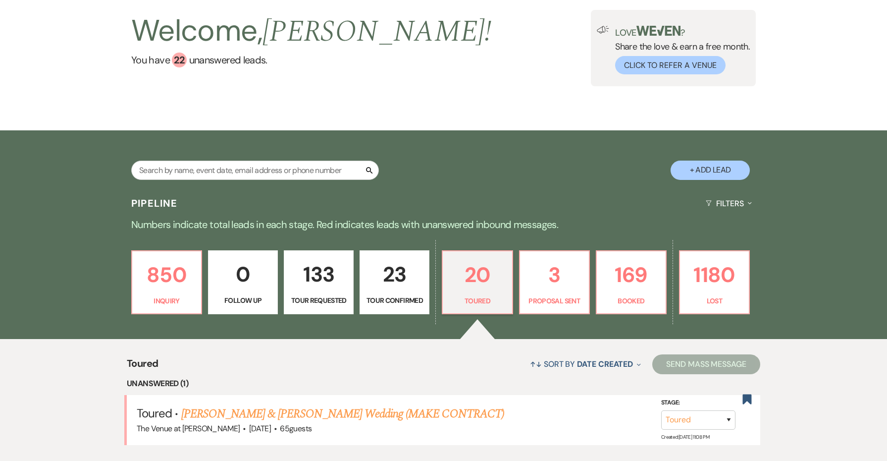
select select "4"
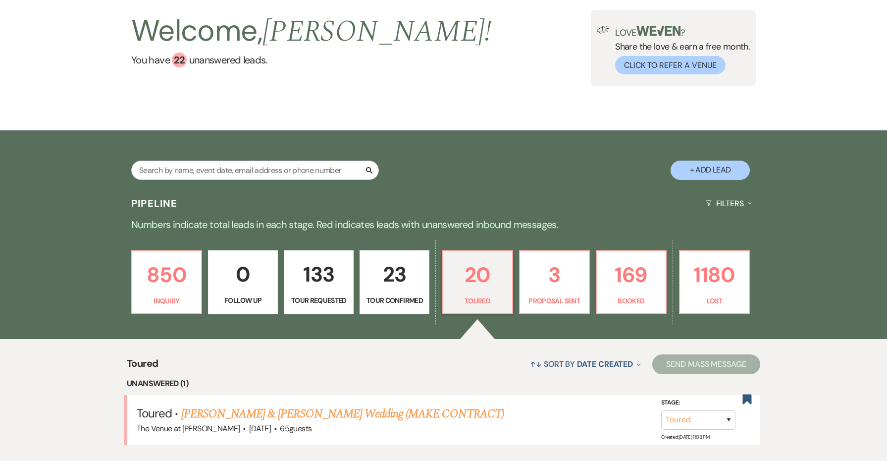
select select "4"
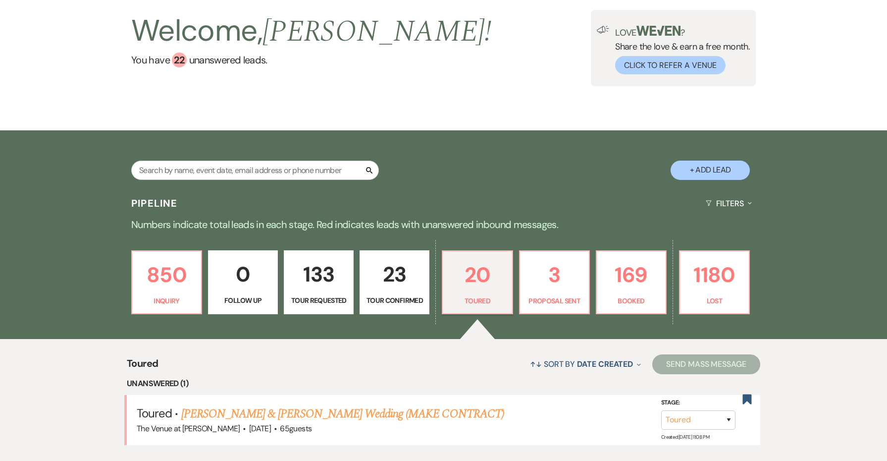
select select "4"
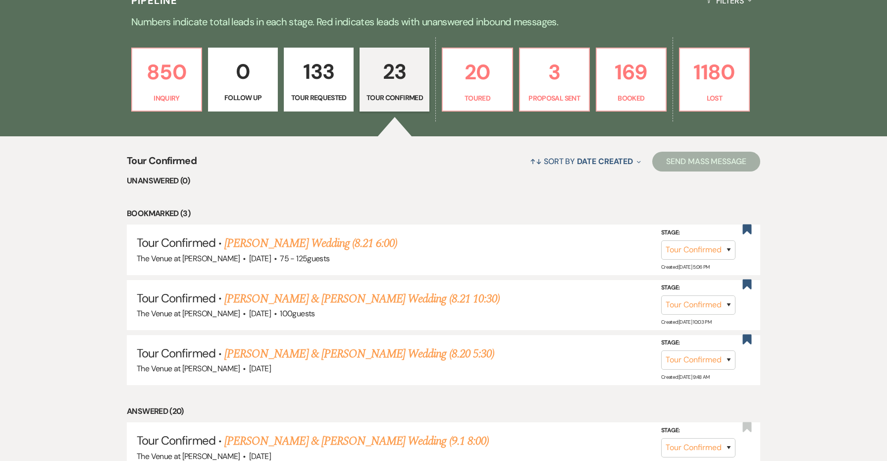
scroll to position [264, 0]
click at [466, 75] on p "20" at bounding box center [477, 71] width 57 height 33
select select "5"
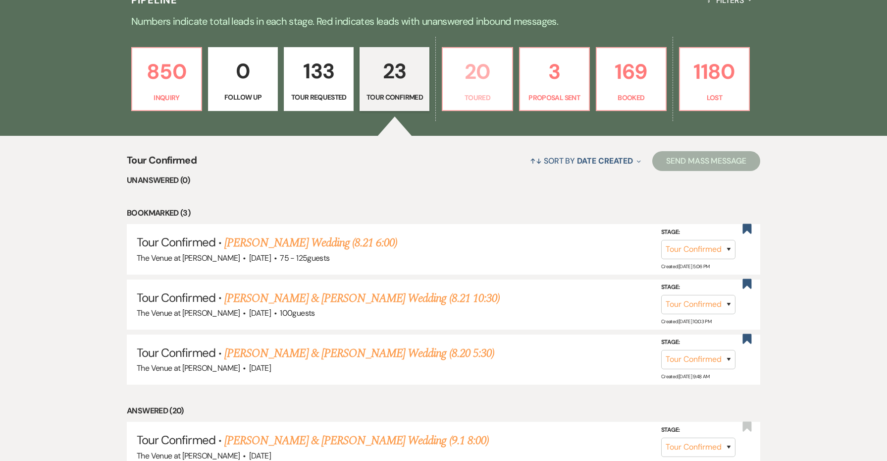
select select "5"
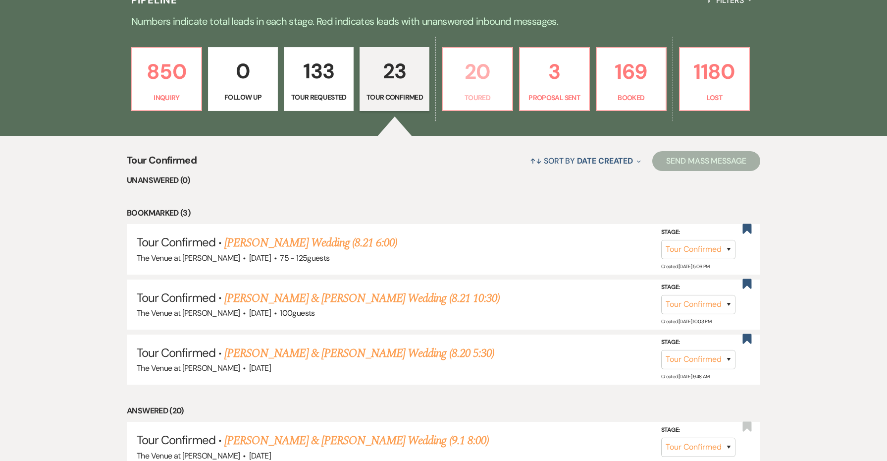
select select "5"
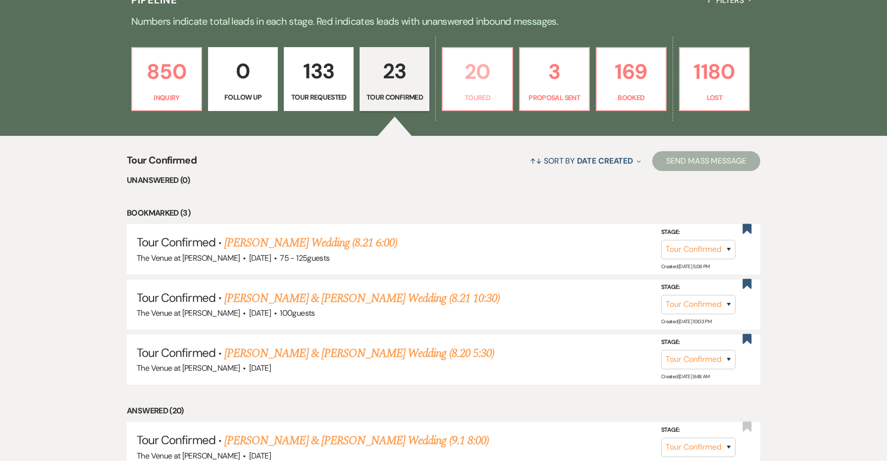
select select "5"
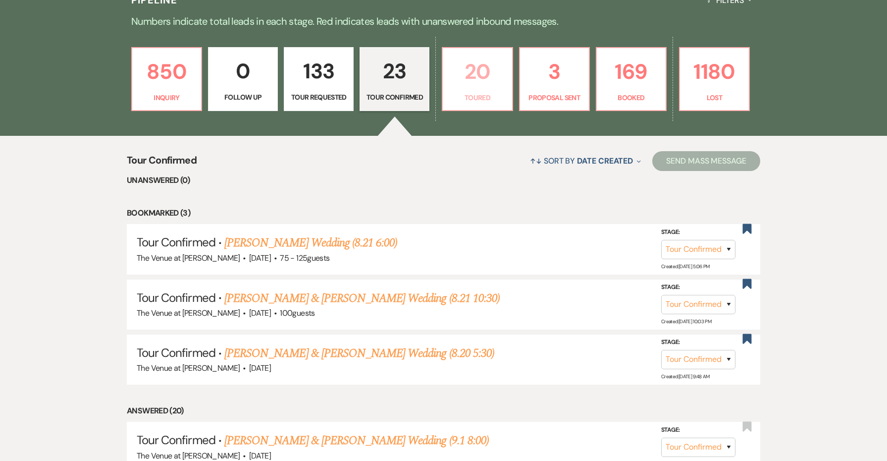
select select "5"
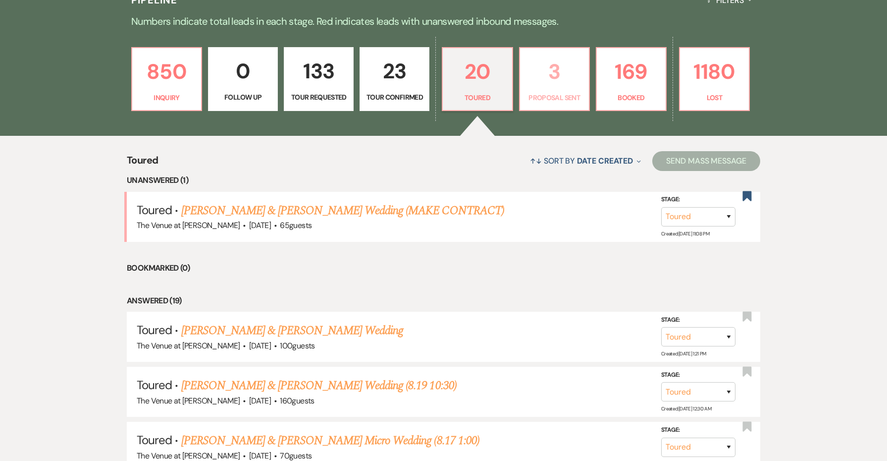
click at [554, 93] on p "Proposal Sent" at bounding box center [554, 97] width 57 height 11
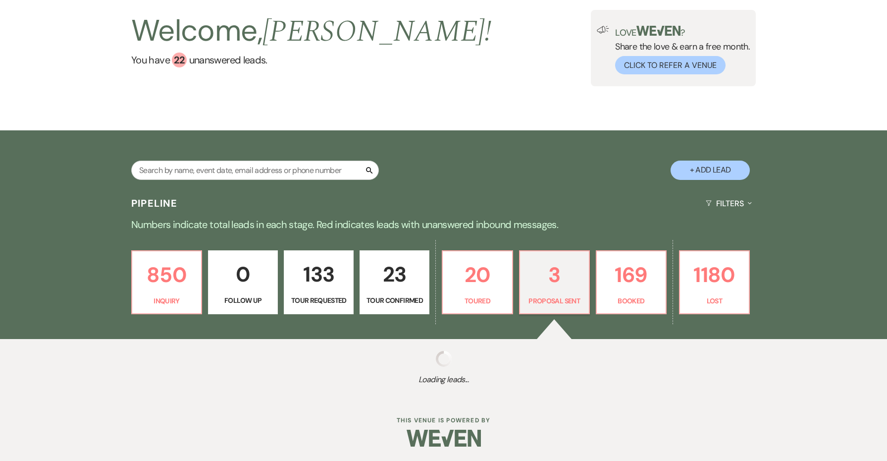
select select "6"
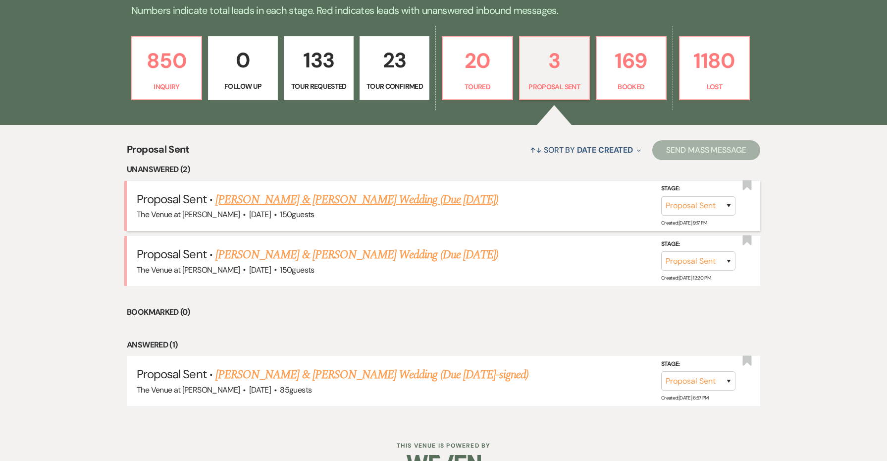
scroll to position [279, 0]
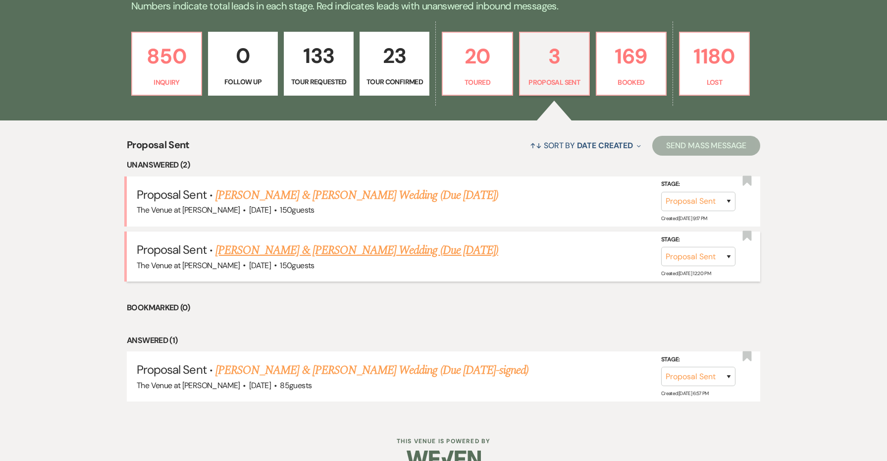
click at [460, 252] on link "[PERSON_NAME] & [PERSON_NAME] Wedding (Due [DATE])" at bounding box center [357, 250] width 283 height 18
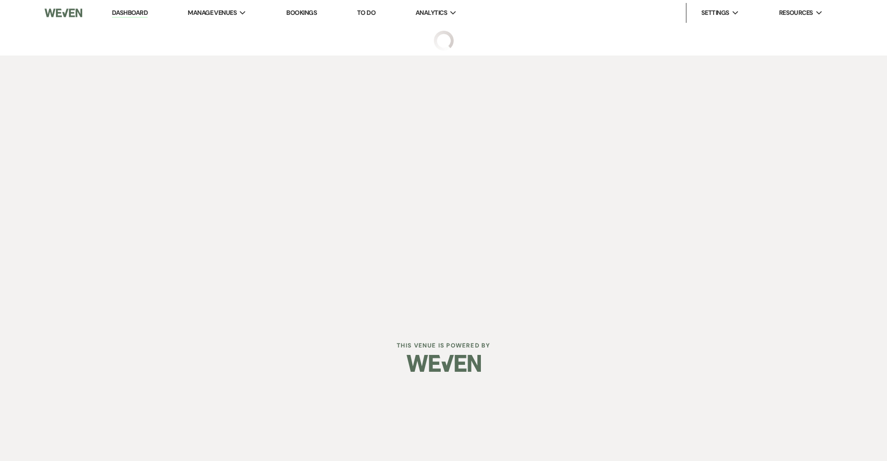
select select "6"
select select "5"
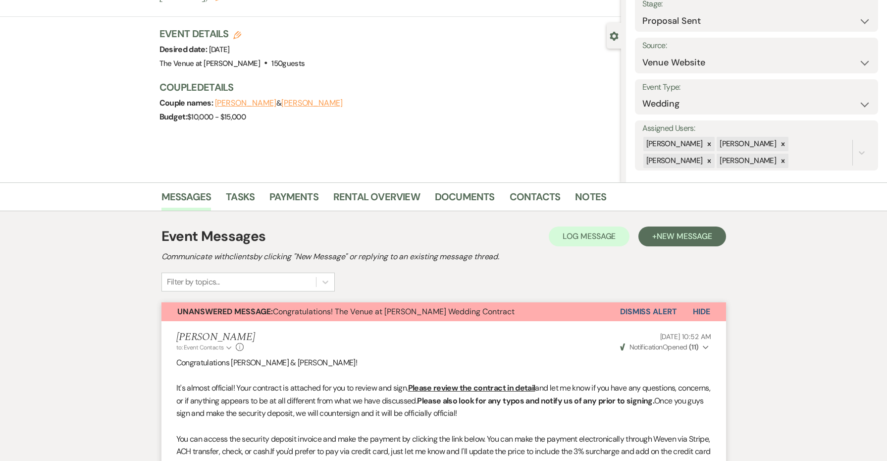
scroll to position [71, 0]
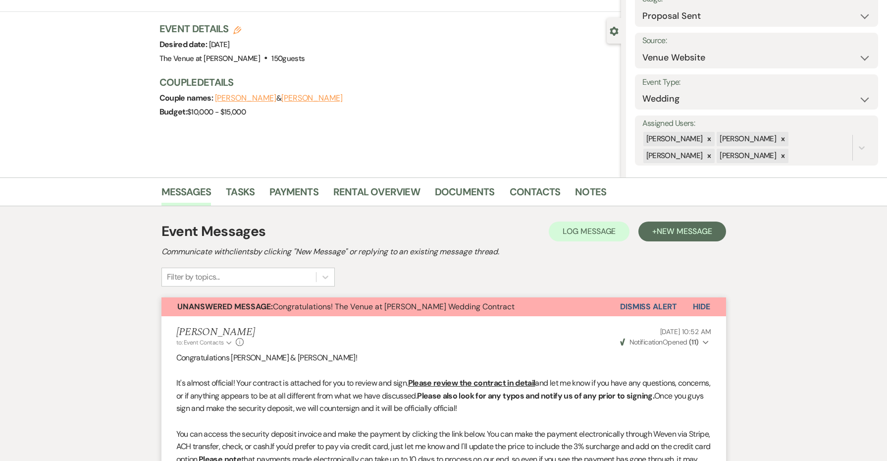
click at [627, 307] on button "Dismiss Alert" at bounding box center [648, 306] width 57 height 19
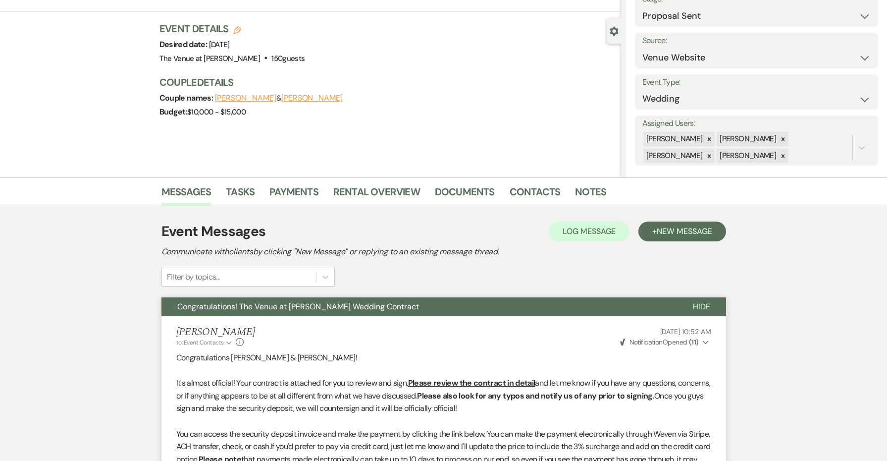
click at [617, 306] on button "Congratulations! The Venue at [PERSON_NAME] Wedding Contract" at bounding box center [420, 306] width 516 height 19
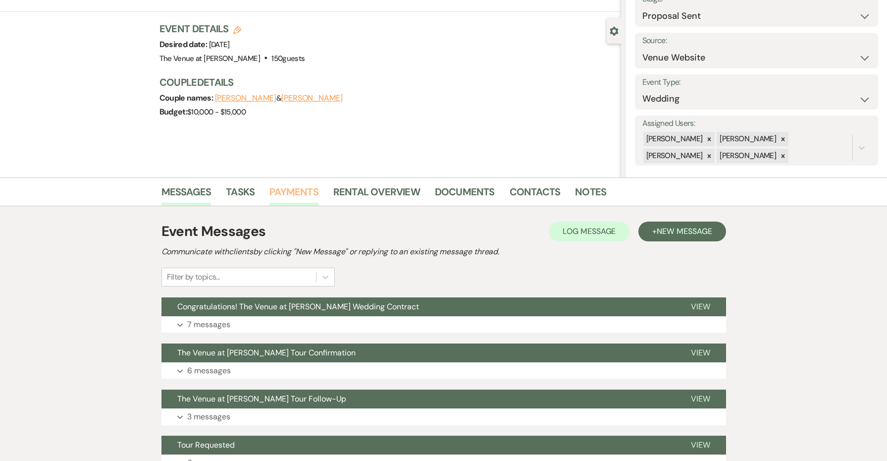
click at [309, 189] on link "Payments" at bounding box center [294, 195] width 49 height 22
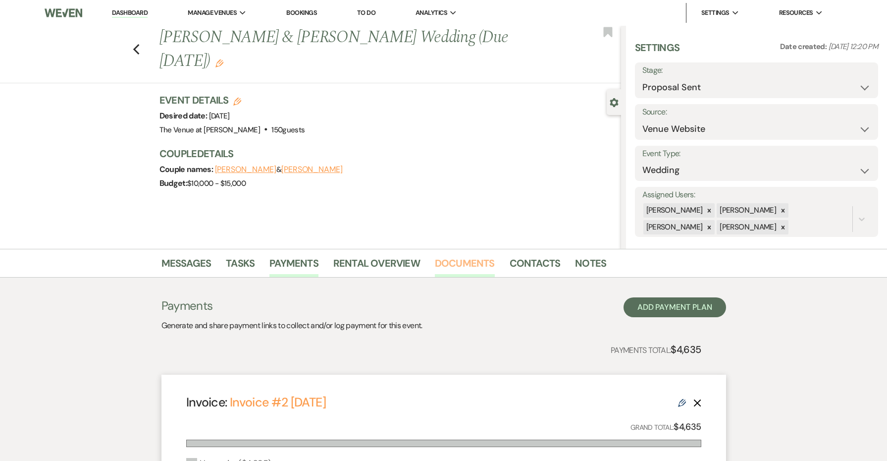
click at [458, 262] on link "Documents" at bounding box center [465, 266] width 60 height 22
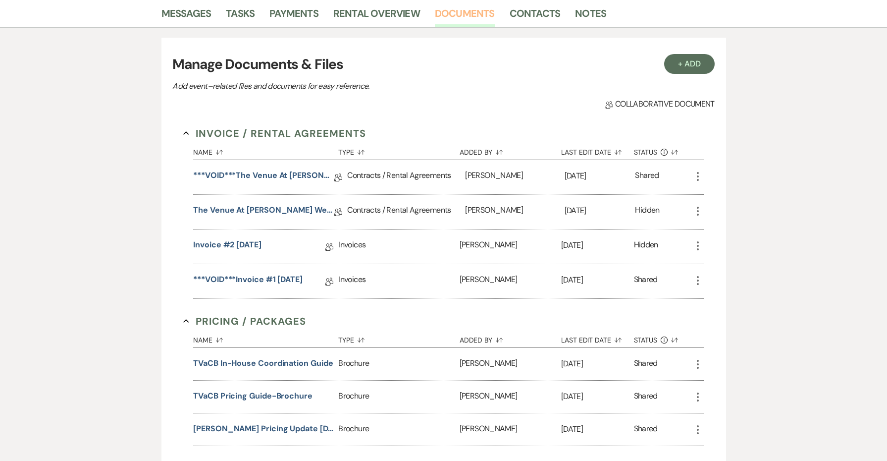
scroll to position [336, 0]
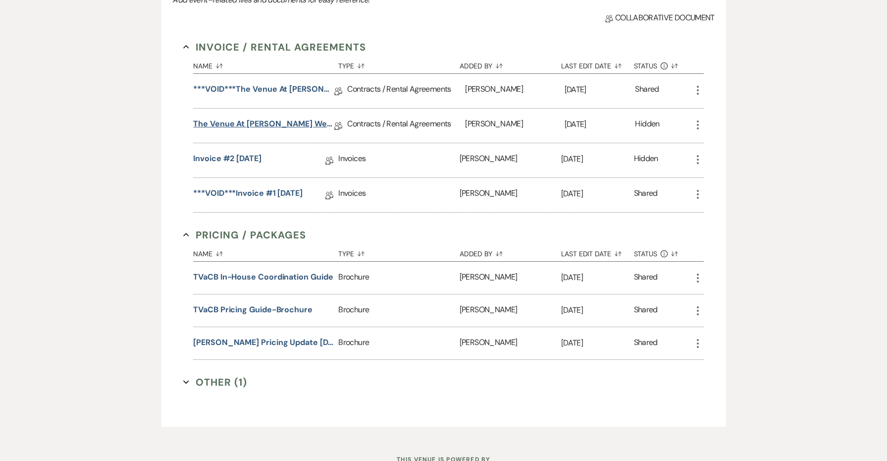
click at [309, 120] on link "The Venue at [PERSON_NAME] Wedding Contract ([DATE] [PERSON_NAME])" at bounding box center [263, 125] width 141 height 15
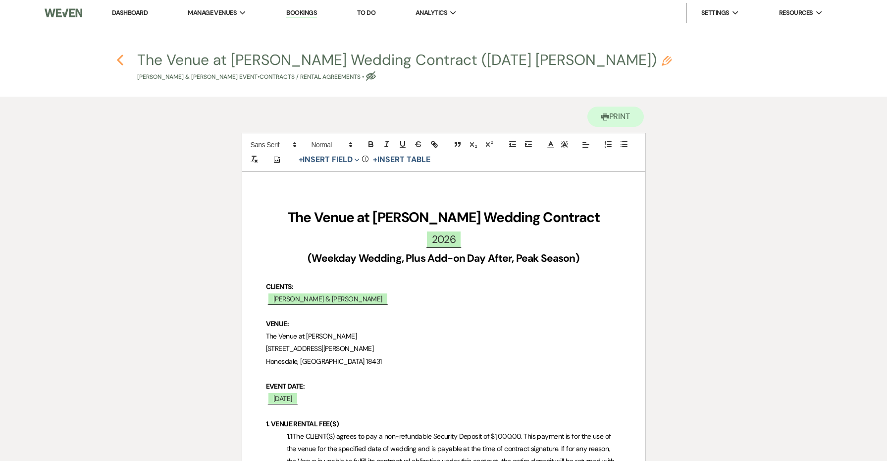
click at [119, 61] on use "button" at bounding box center [120, 60] width 6 height 11
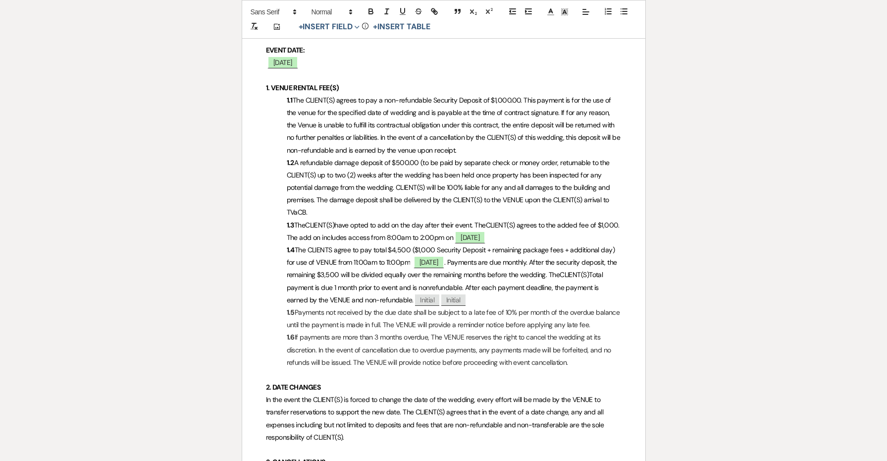
select select "6"
select select "5"
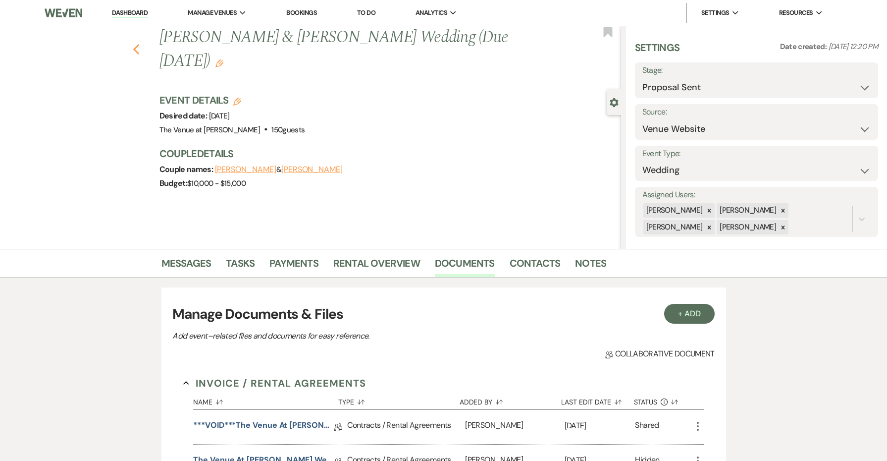
scroll to position [0, 0]
click at [135, 48] on use "button" at bounding box center [136, 49] width 6 height 11
select select "6"
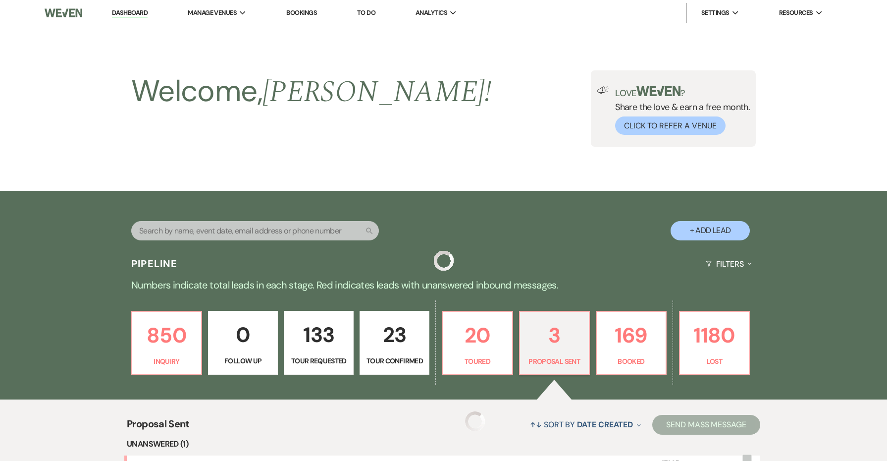
scroll to position [279, 0]
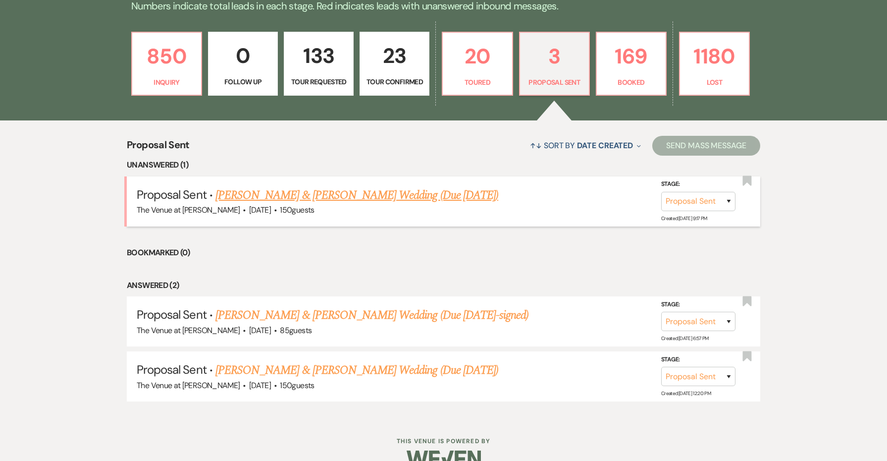
click at [293, 191] on link "[PERSON_NAME] & [PERSON_NAME] Wedding (Due [DATE])" at bounding box center [357, 195] width 283 height 18
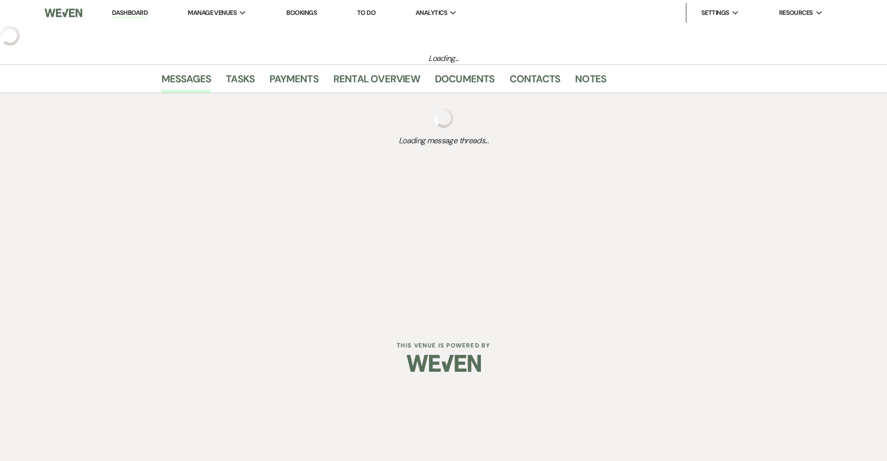
select select "6"
select select "5"
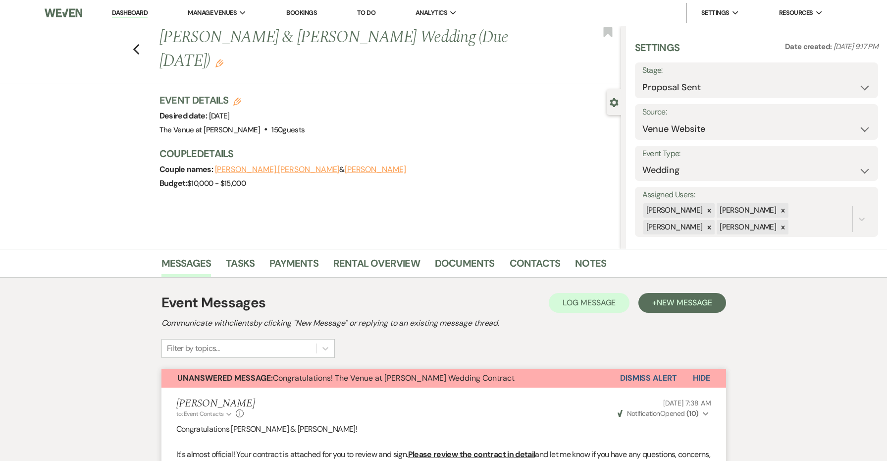
click at [135, 14] on link "Dashboard" at bounding box center [130, 12] width 36 height 9
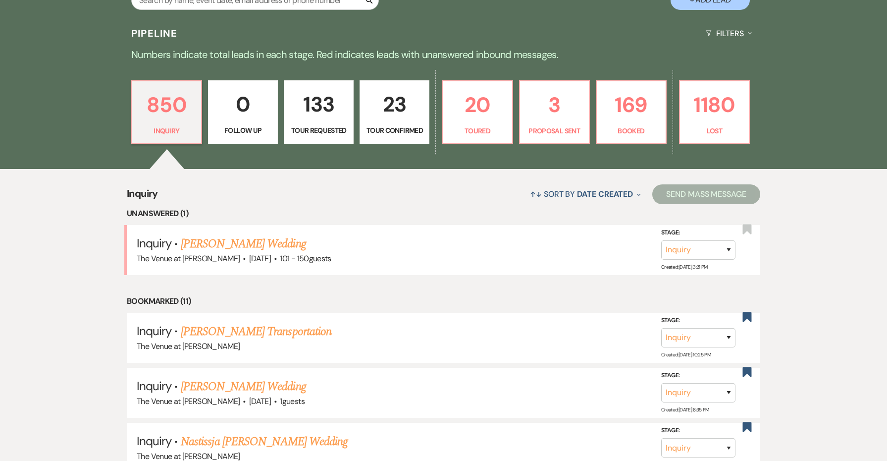
scroll to position [232, 0]
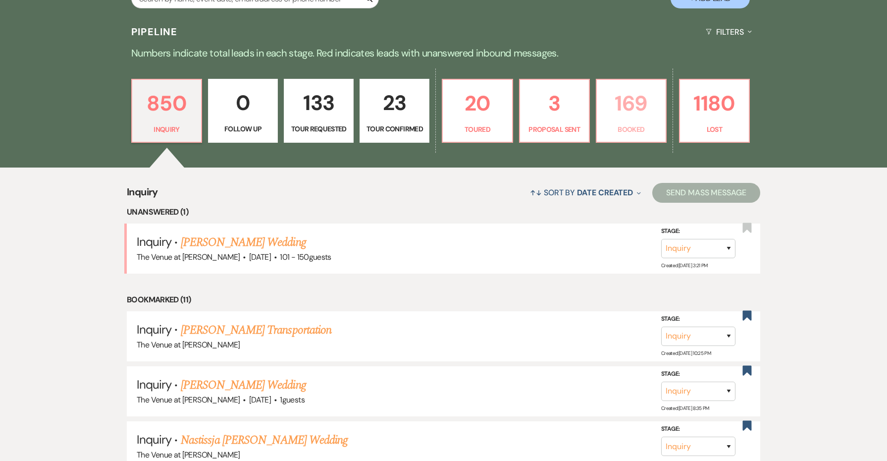
click at [627, 131] on p "Booked" at bounding box center [631, 129] width 57 height 11
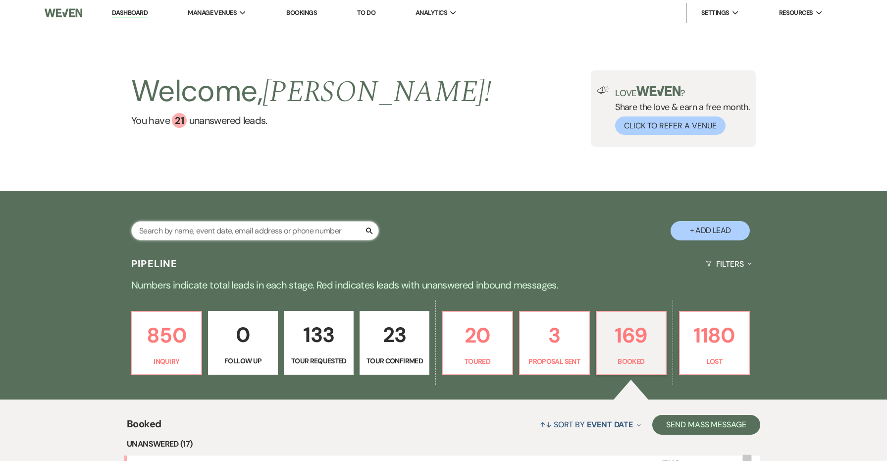
click at [294, 227] on input "text" at bounding box center [255, 230] width 248 height 19
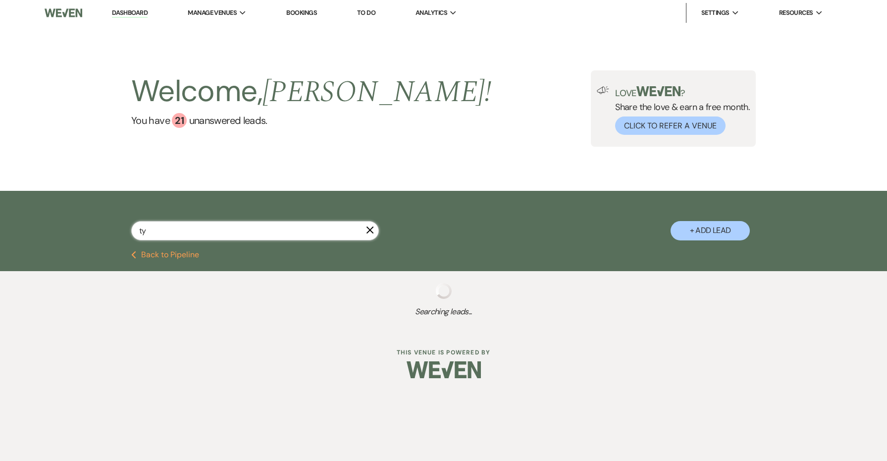
type input "t"
select select "2"
select select "8"
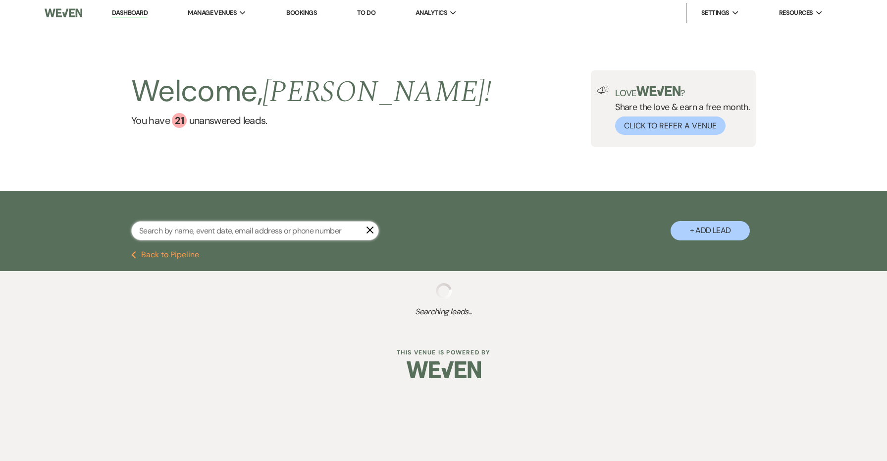
select select "5"
select select "8"
select select "1"
select select "8"
select select "5"
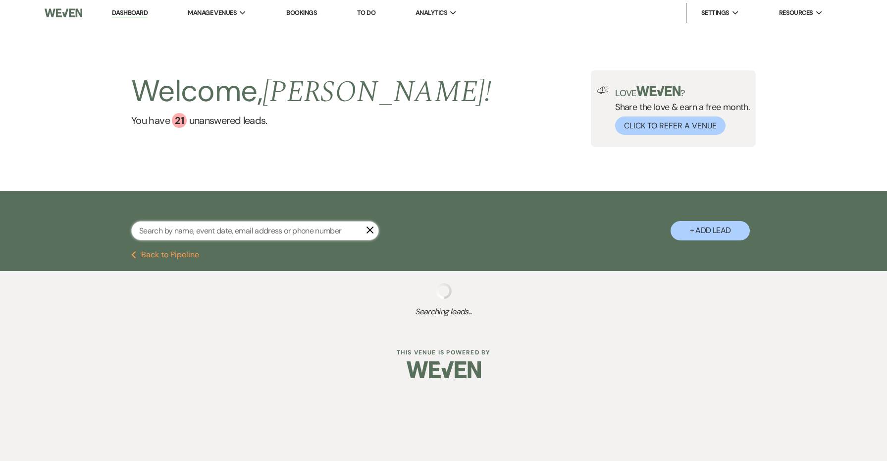
select select "8"
select select "6"
select select "8"
select select "2"
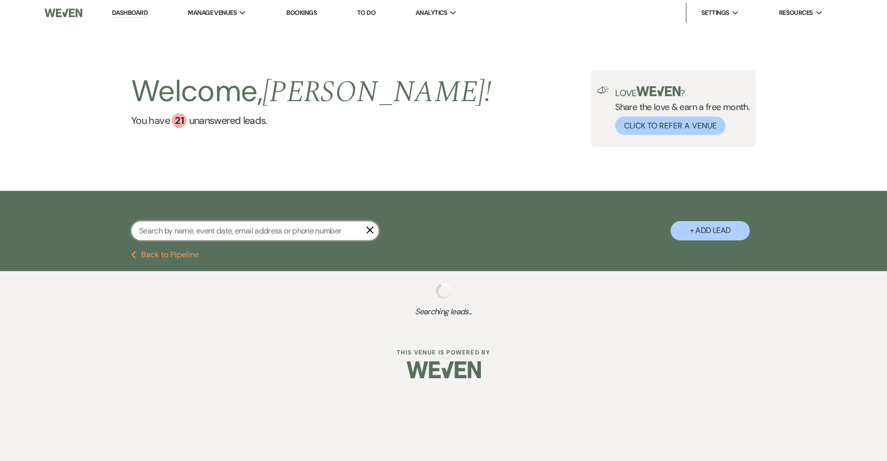
select select "8"
select select "5"
select select "8"
select select "5"
select select "8"
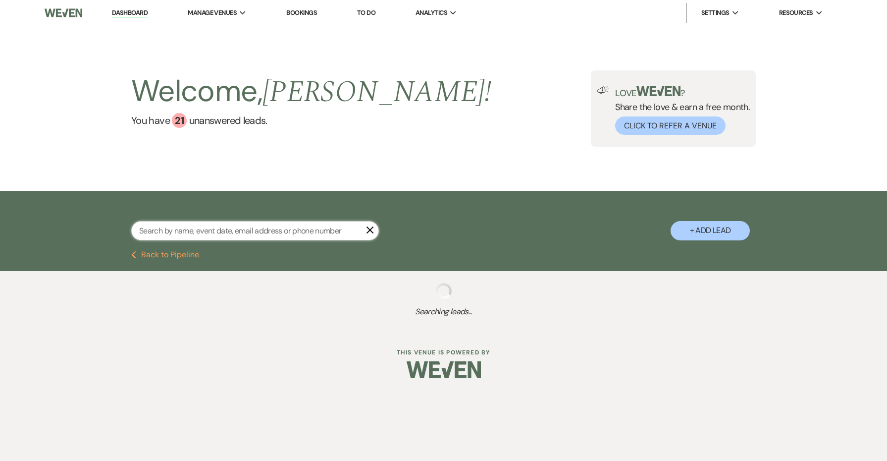
select select "8"
select select "5"
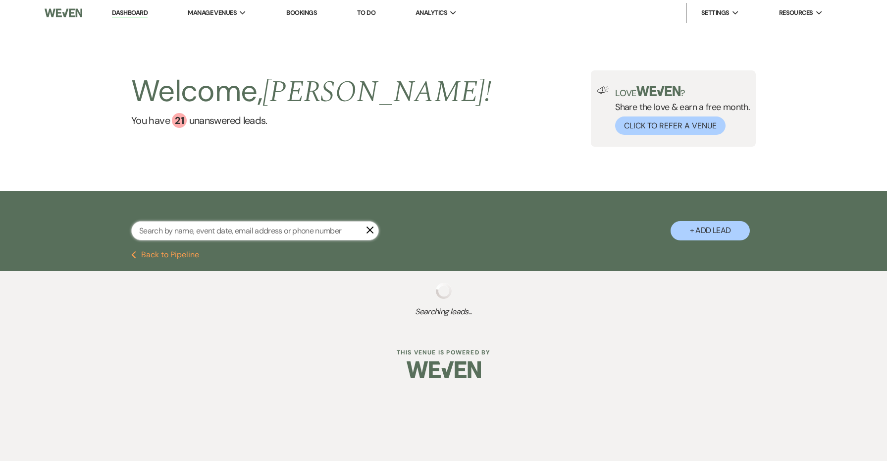
select select "8"
select select "5"
select select "8"
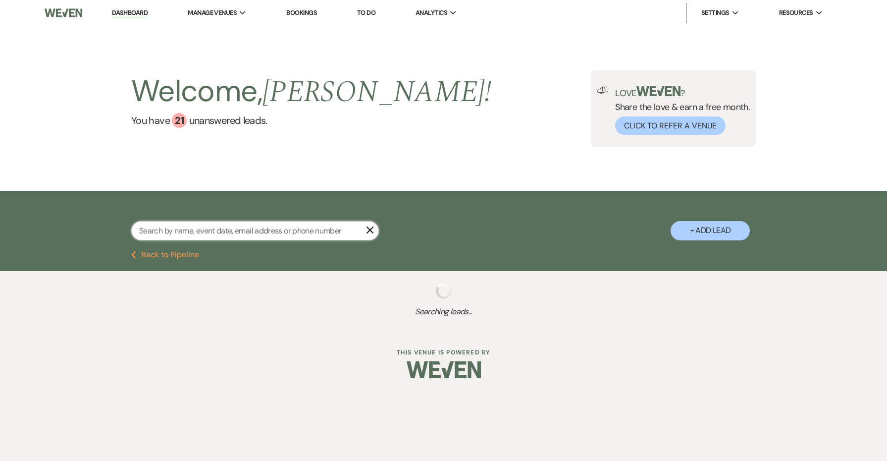
select select "8"
select select "5"
select select "8"
select select "5"
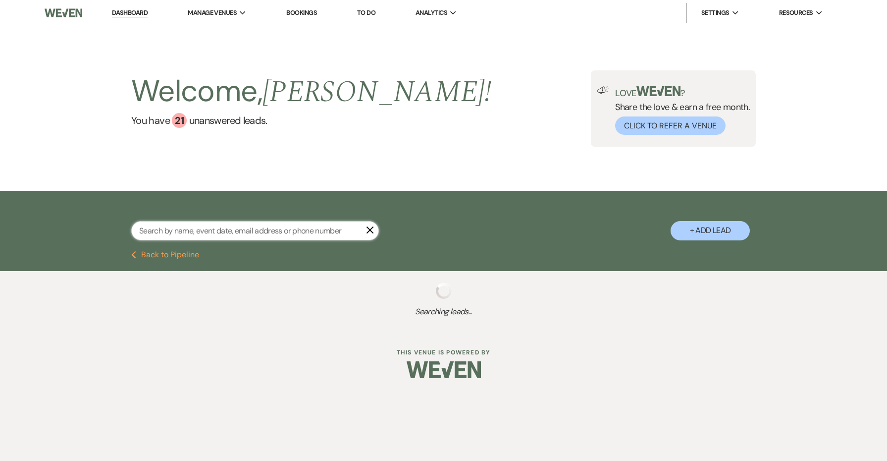
select select "8"
select select "5"
select select "8"
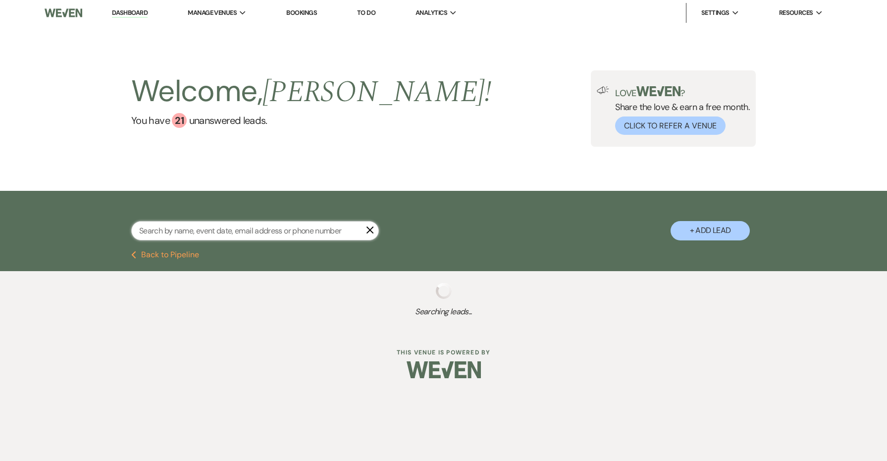
select select "8"
select select "5"
select select "8"
select select "5"
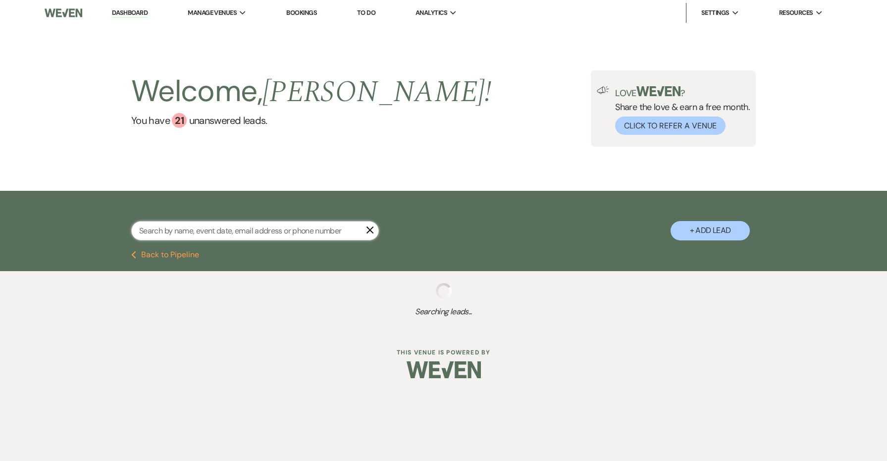
select select "8"
select select "5"
select select "8"
select select "5"
select select "8"
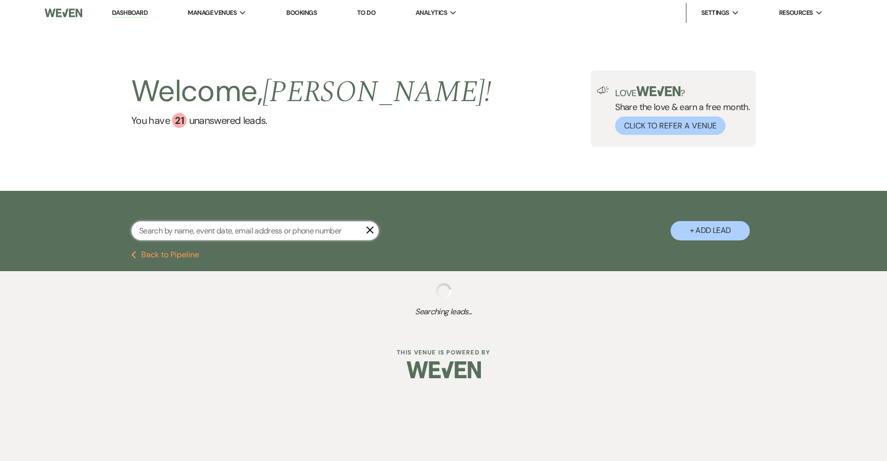
select select "5"
select select "8"
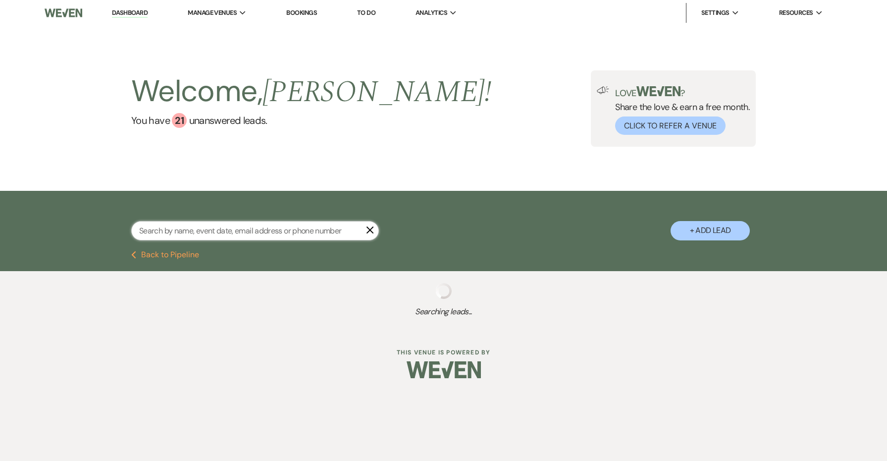
select select "8"
select select "5"
select select "8"
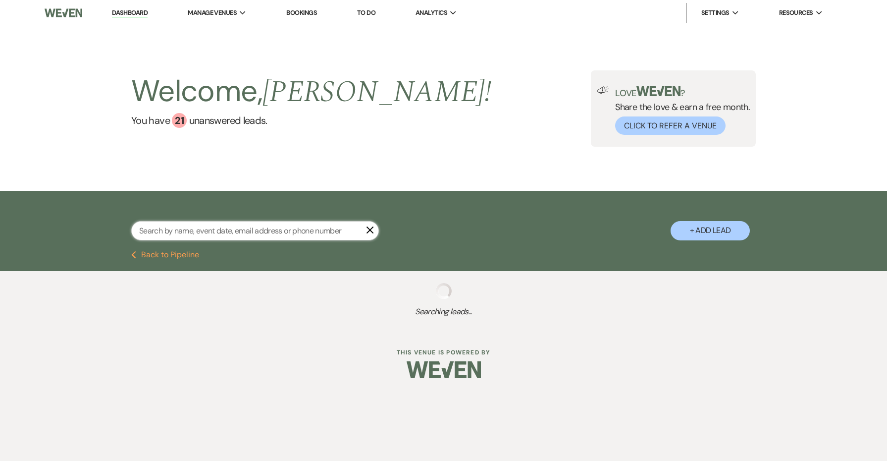
select select "5"
select select "8"
select select "5"
select select "8"
select select "5"
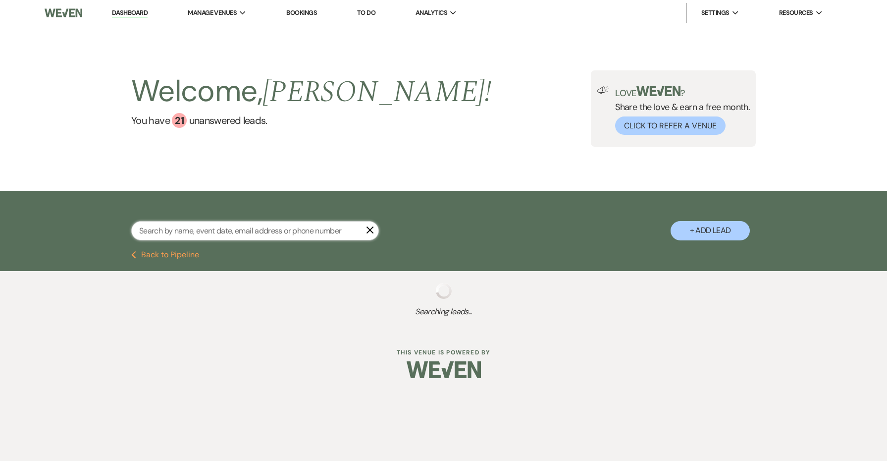
select select "8"
select select "5"
select select "8"
select select "5"
select select "8"
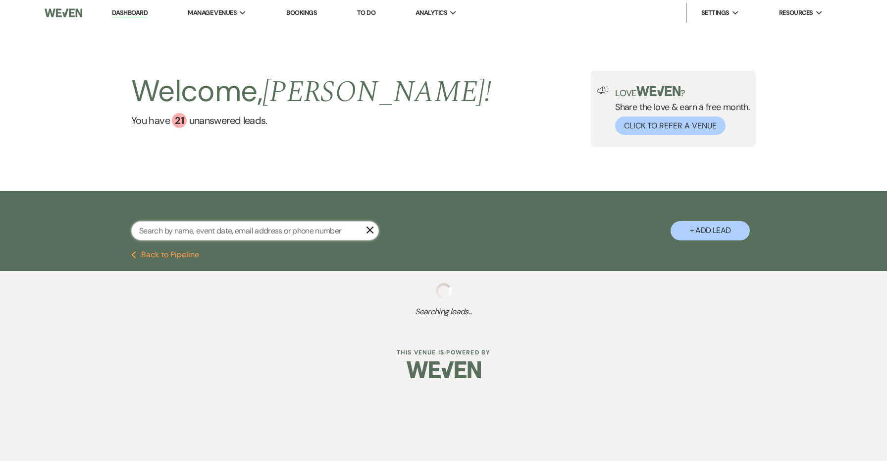
select select "11"
select select "8"
select select "5"
select select "8"
select select "5"
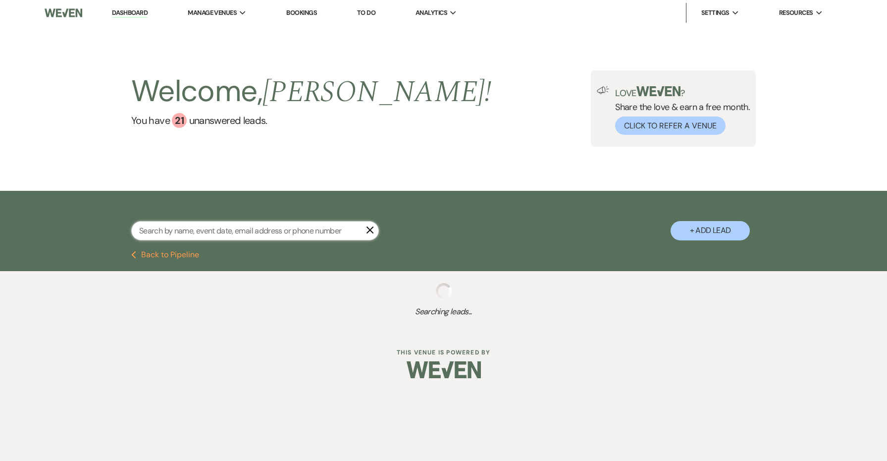
select select "8"
select select "5"
select select "8"
select select "5"
select select "8"
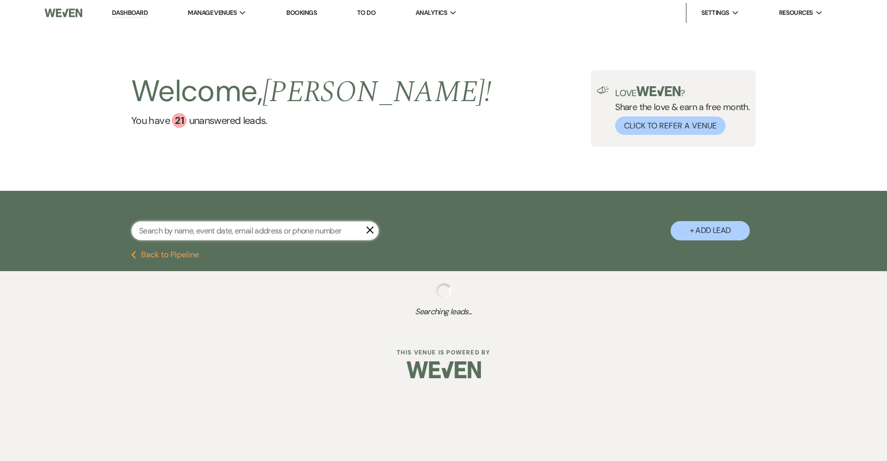
select select "2"
select select "8"
select select "7"
select select "8"
select select "5"
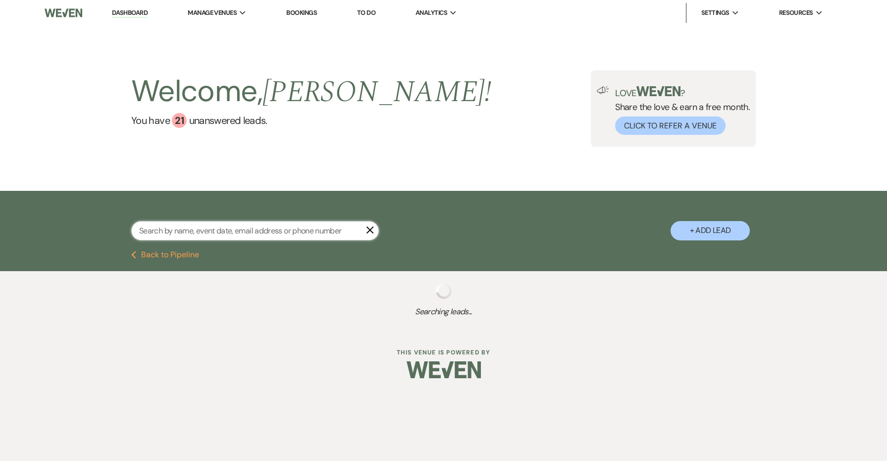
select select "8"
select select "5"
select select "8"
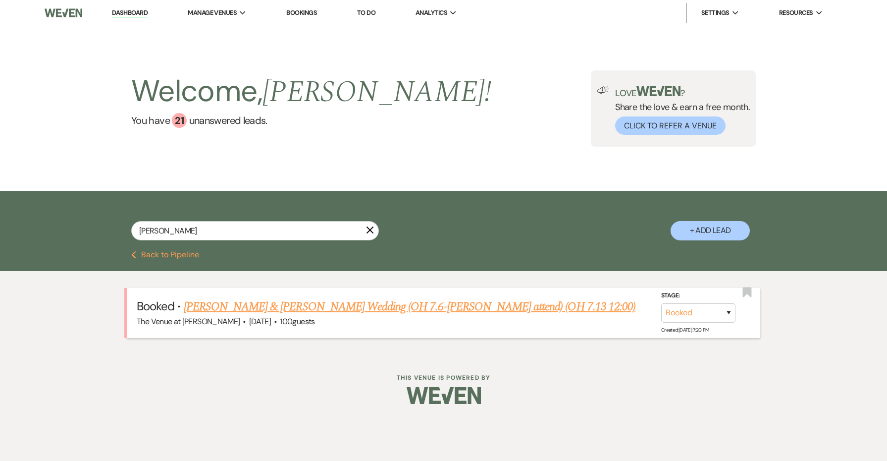
click at [323, 307] on link "[PERSON_NAME] & [PERSON_NAME] Wedding (OH 7.6-[PERSON_NAME] attend) (OH 7.13 12…" at bounding box center [410, 307] width 452 height 18
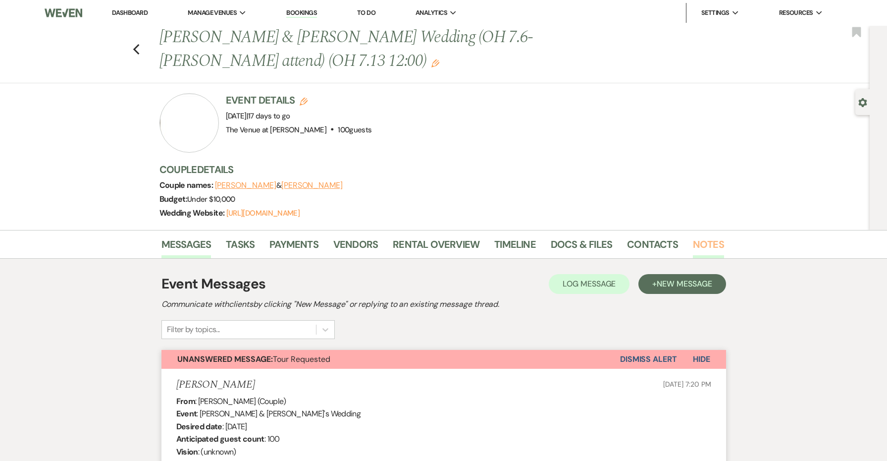
click at [696, 244] on link "Notes" at bounding box center [708, 247] width 31 height 22
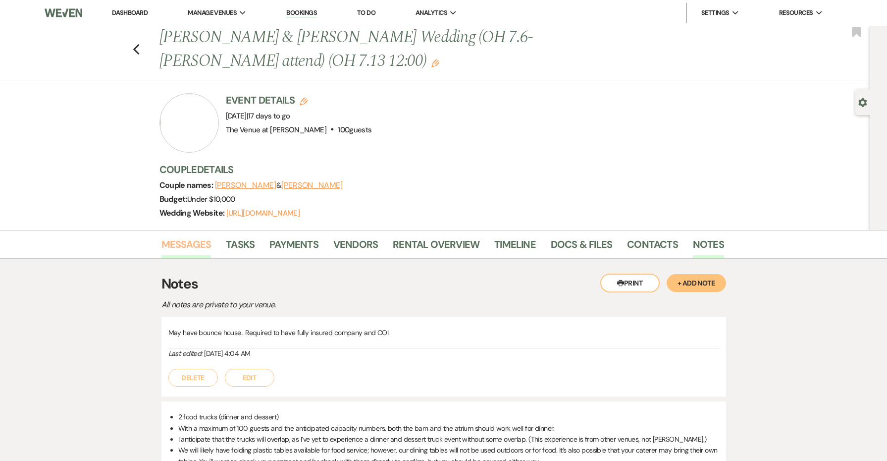
click at [193, 243] on link "Messages" at bounding box center [187, 247] width 50 height 22
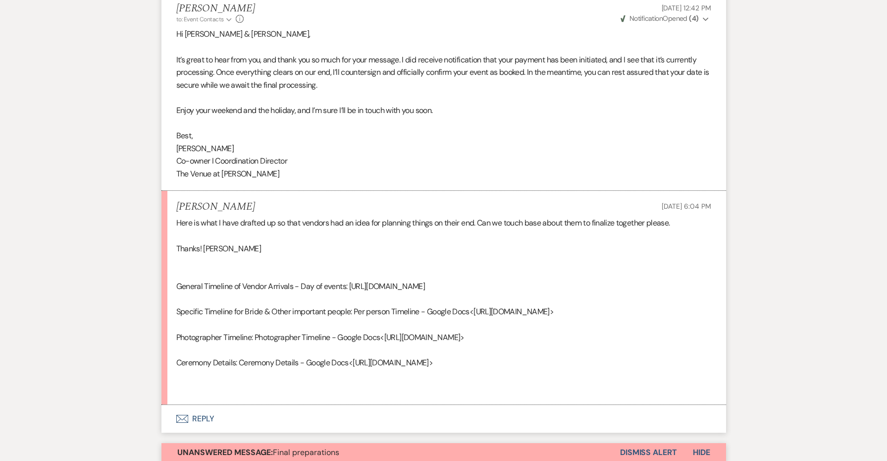
scroll to position [3266, 0]
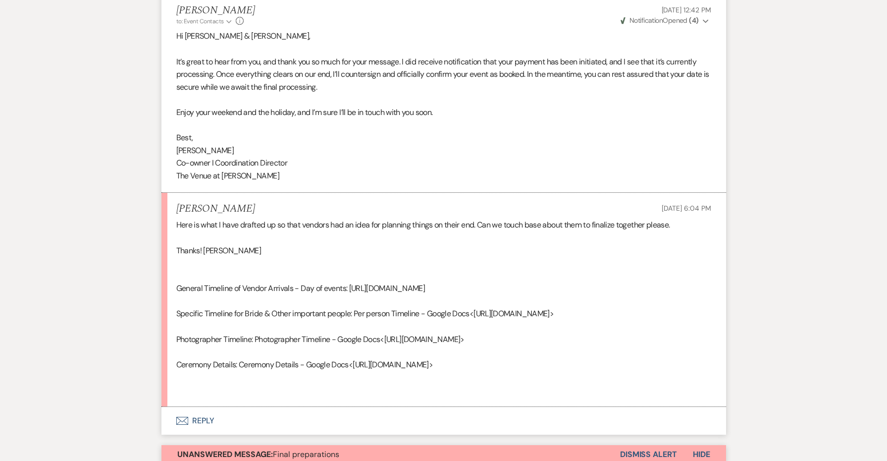
click at [311, 275] on div "Here is what I have drafted up so that vendors had an idea for planning things …" at bounding box center [443, 307] width 535 height 177
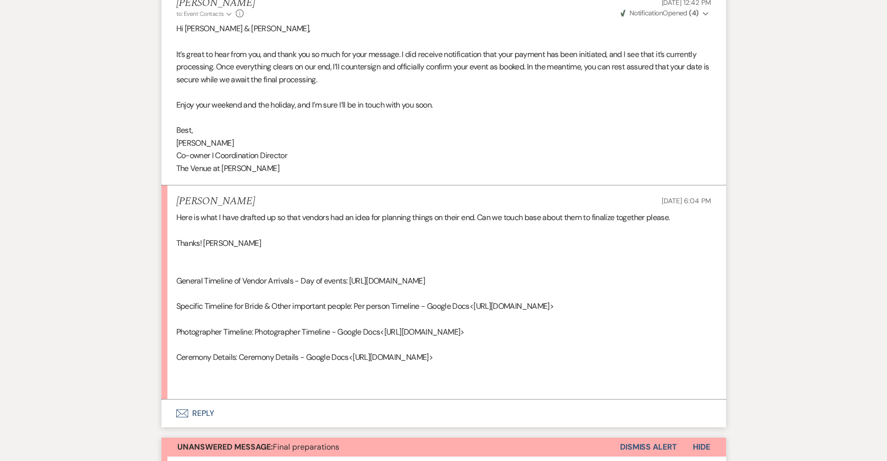
scroll to position [3275, 0]
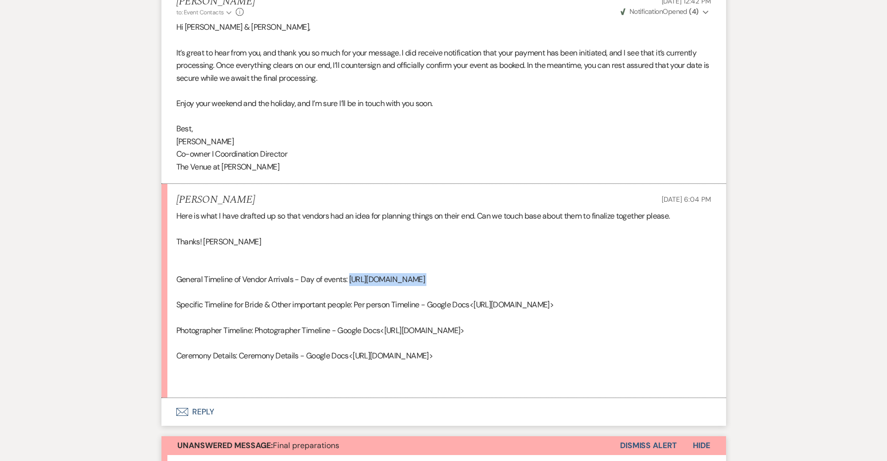
drag, startPoint x: 369, startPoint y: 234, endPoint x: 352, endPoint y: 214, distance: 26.8
click at [352, 214] on div "Here is what I have drafted up so that vendors had an idea for planning things …" at bounding box center [443, 298] width 535 height 177
copy div "[URL][DOMAIN_NAME]"
drag, startPoint x: 562, startPoint y: 263, endPoint x: 174, endPoint y: 264, distance: 388.0
click at [174, 264] on li "[PERSON_NAME] [DATE] 6:04 PM Here is what I have drafted up so that vendors had…" at bounding box center [444, 291] width 565 height 214
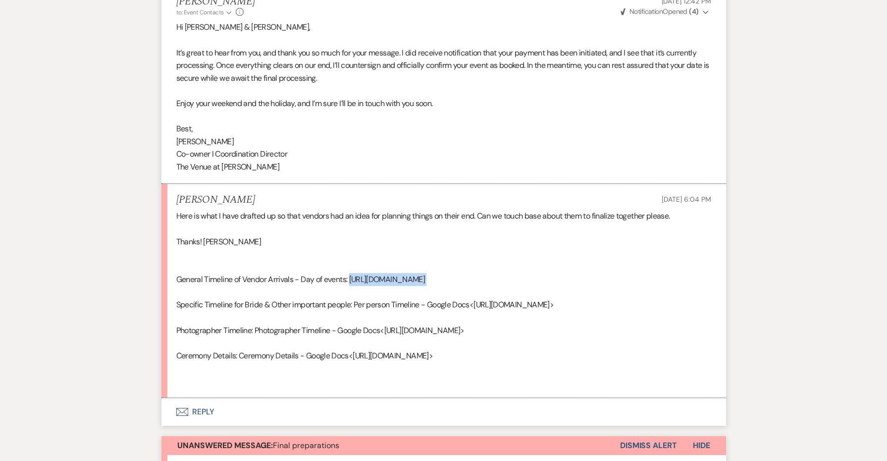
click at [195, 265] on div "Here is what I have drafted up so that vendors had an idea for planning things …" at bounding box center [443, 298] width 535 height 177
drag, startPoint x: 196, startPoint y: 265, endPoint x: 544, endPoint y: 273, distance: 347.4
click at [544, 273] on div "Here is what I have drafted up so that vendors had an idea for planning things …" at bounding box center [443, 298] width 535 height 177
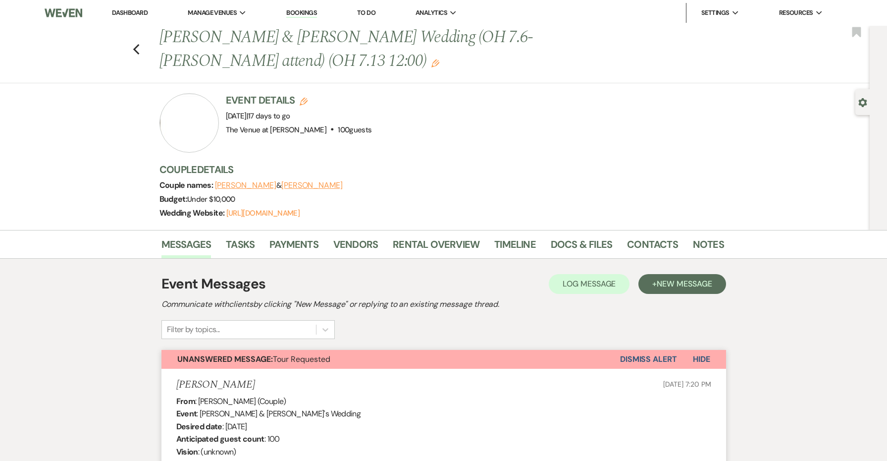
scroll to position [0, 0]
click at [236, 43] on h1 "[PERSON_NAME] & [PERSON_NAME] Wedding (OH 7.6-[PERSON_NAME] attend) (OH 7.13 12…" at bounding box center [382, 49] width 444 height 47
copy h1 "[PERSON_NAME]"
